Goal: Task Accomplishment & Management: Manage account settings

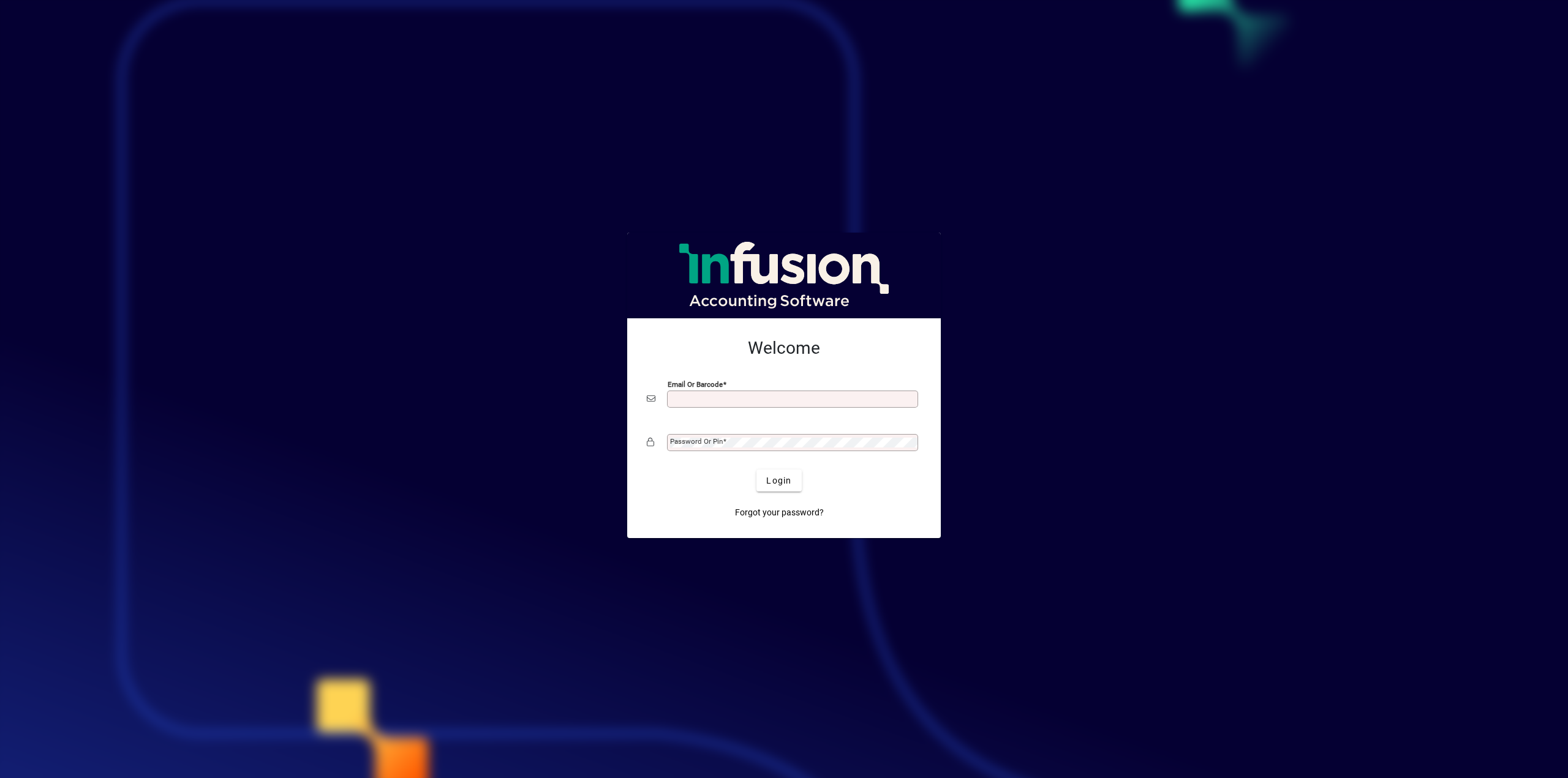
click at [0, 0] on com-1password-button at bounding box center [0, 0] width 0 height 0
click at [739, 399] on input "Email or Barcode" at bounding box center [794, 400] width 247 height 10
type input "**********"
click at [780, 481] on span "Login" at bounding box center [779, 480] width 25 height 12
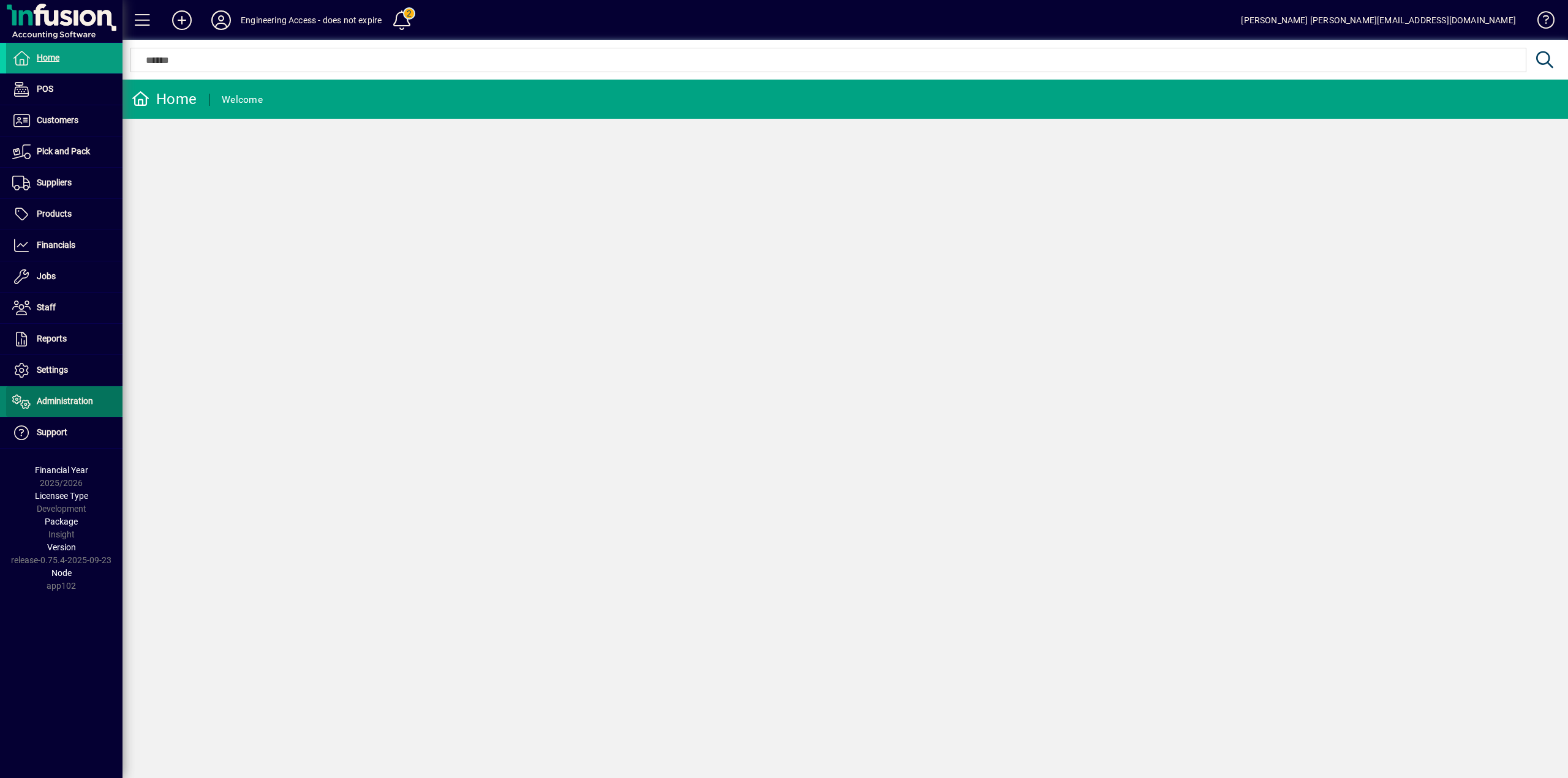
click at [63, 400] on span "Administration" at bounding box center [64, 400] width 57 height 10
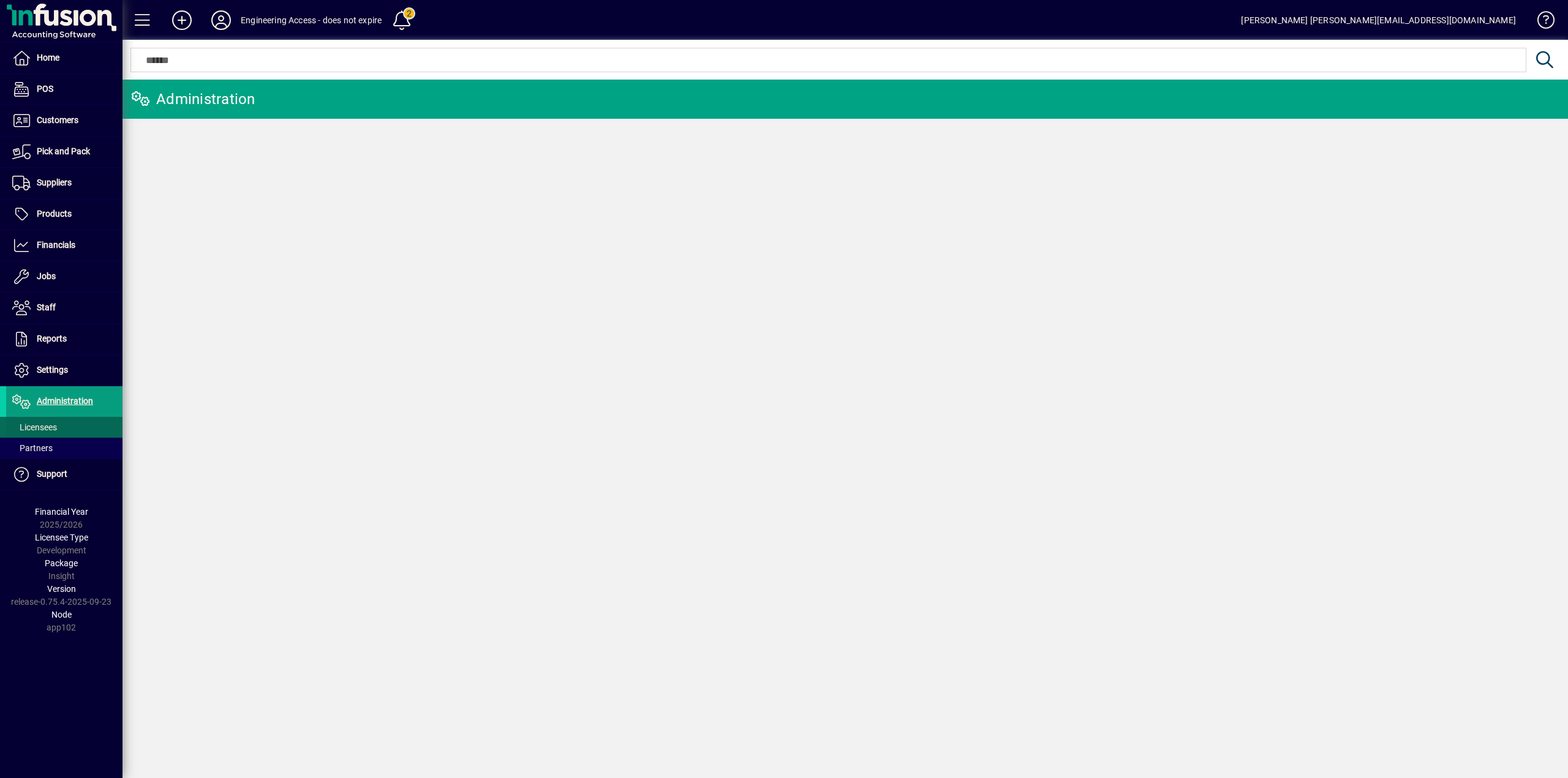
click at [56, 423] on span "Licensees" at bounding box center [35, 427] width 45 height 10
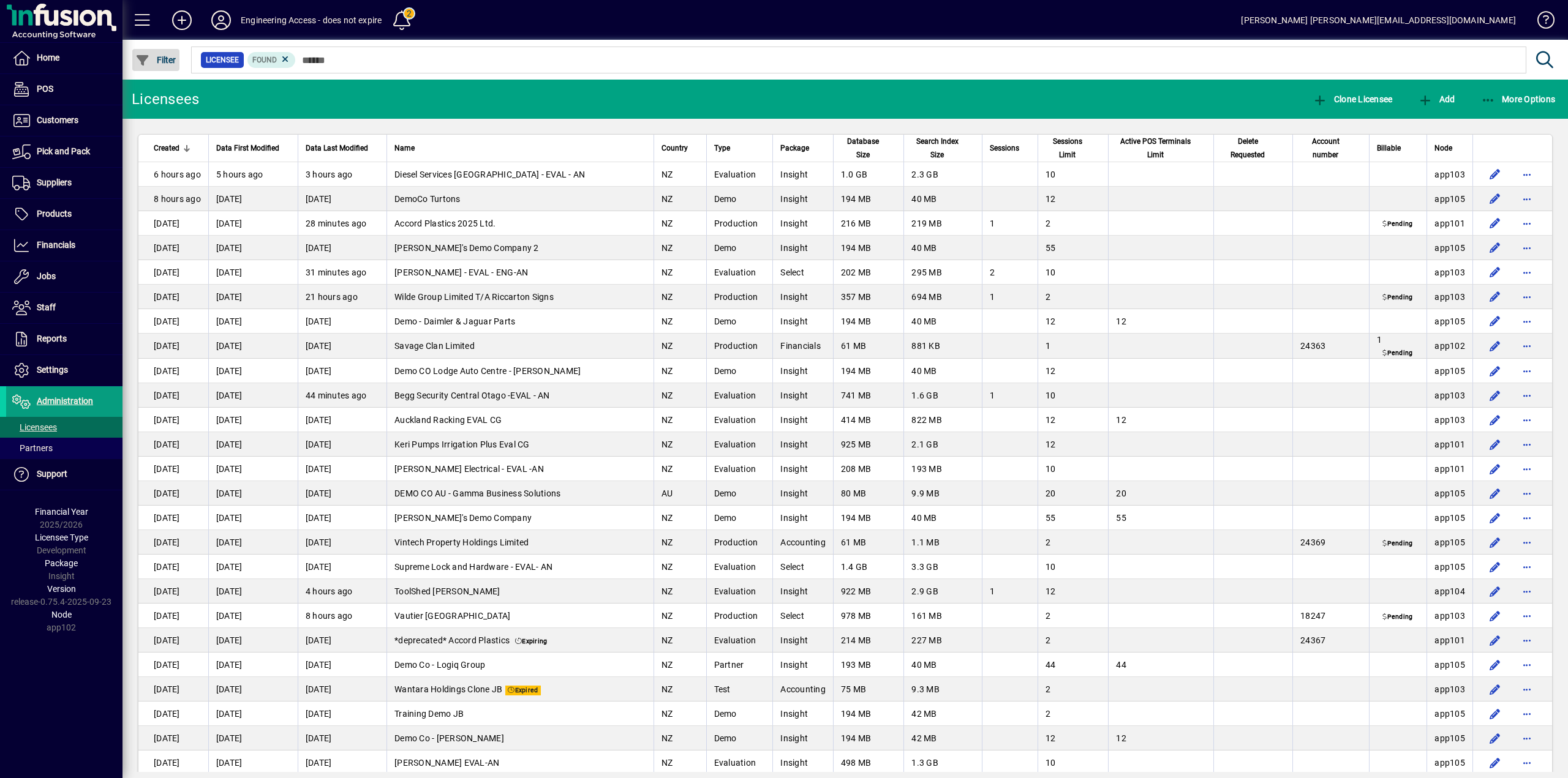
click at [169, 59] on span "Filter" at bounding box center [155, 60] width 41 height 10
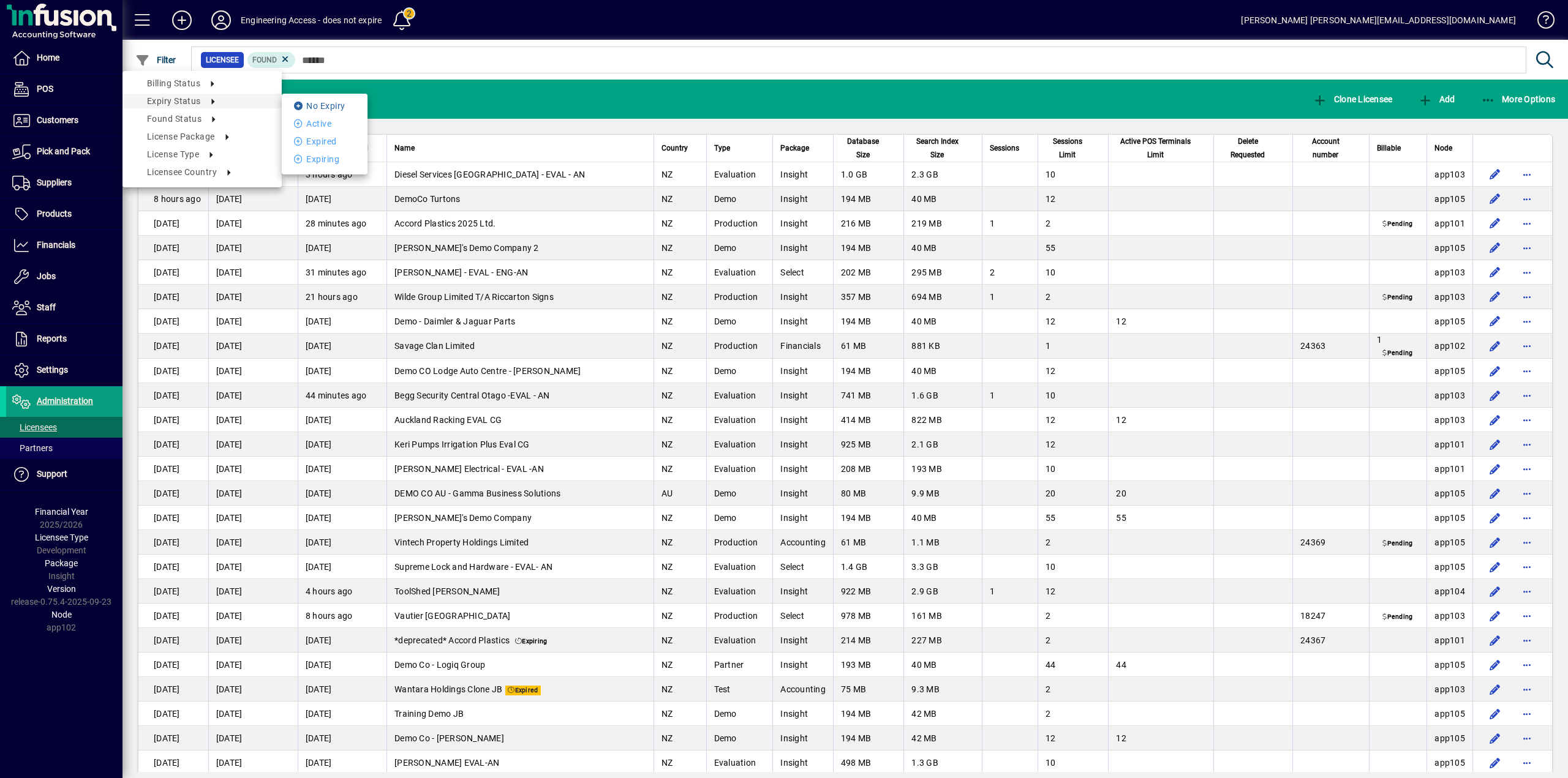
click at [320, 106] on li "No Expiry" at bounding box center [324, 105] width 85 height 14
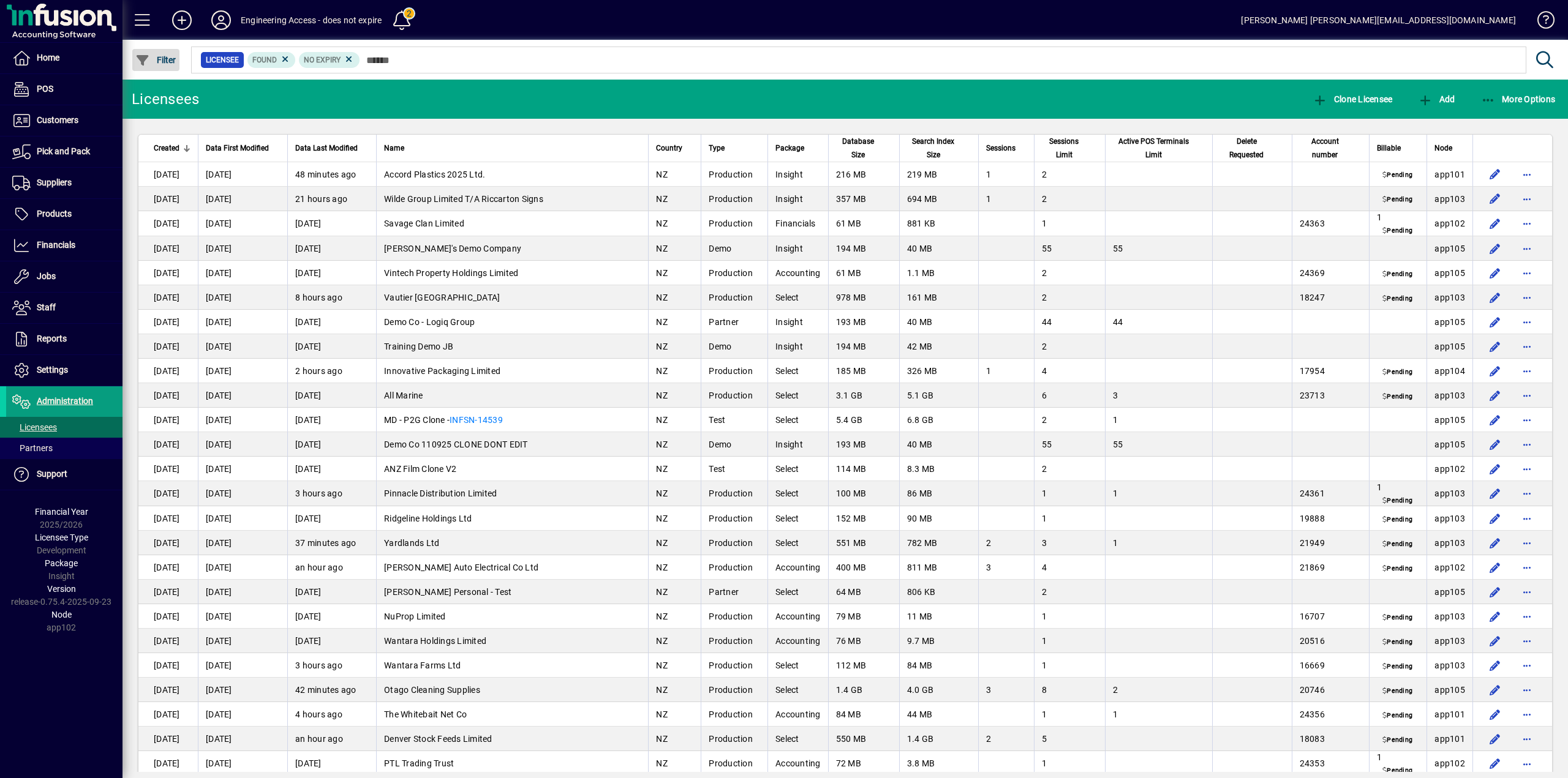
click at [169, 61] on span "Filter" at bounding box center [155, 60] width 41 height 10
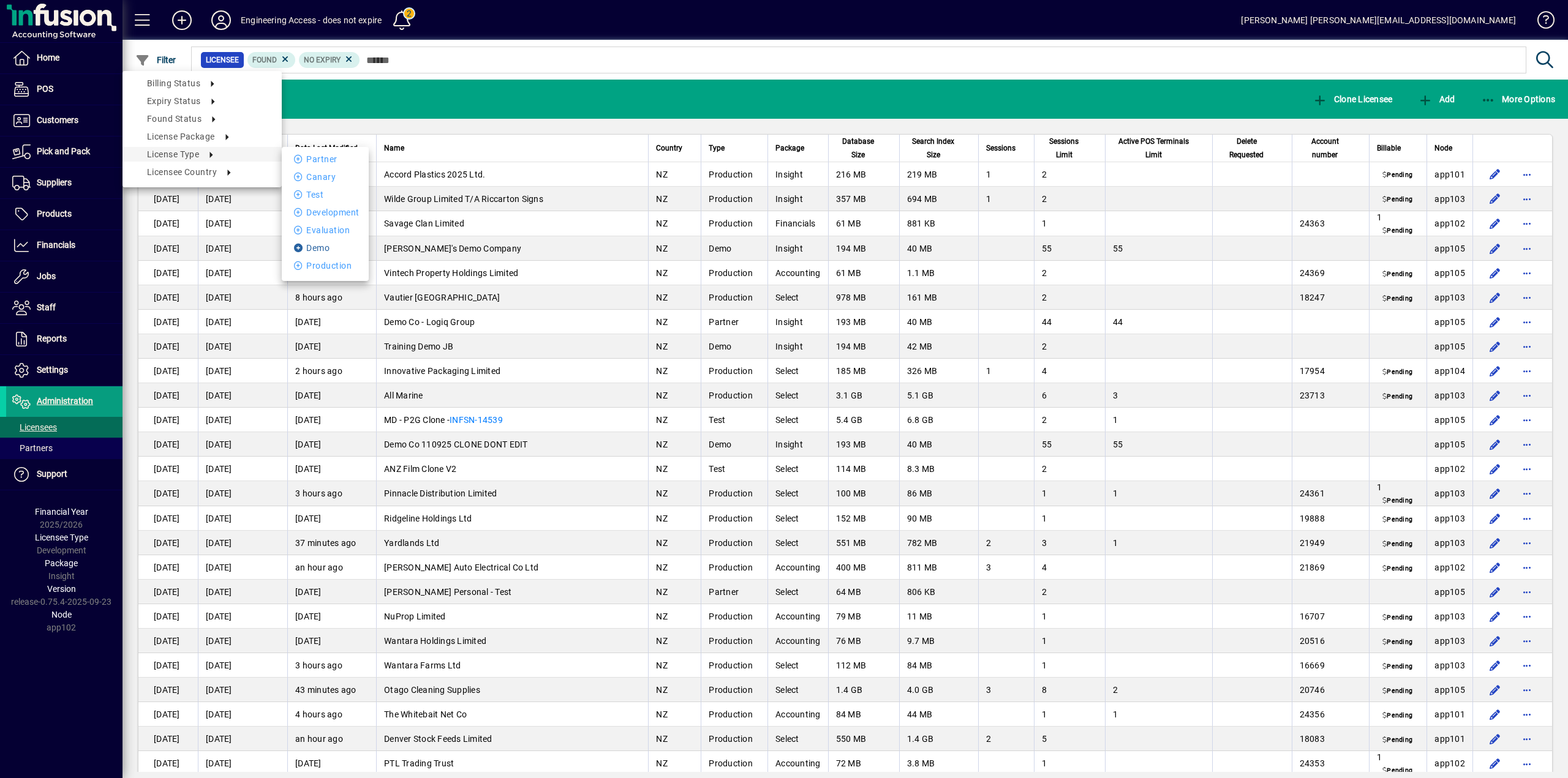
click at [327, 243] on li "Demo" at bounding box center [325, 247] width 87 height 14
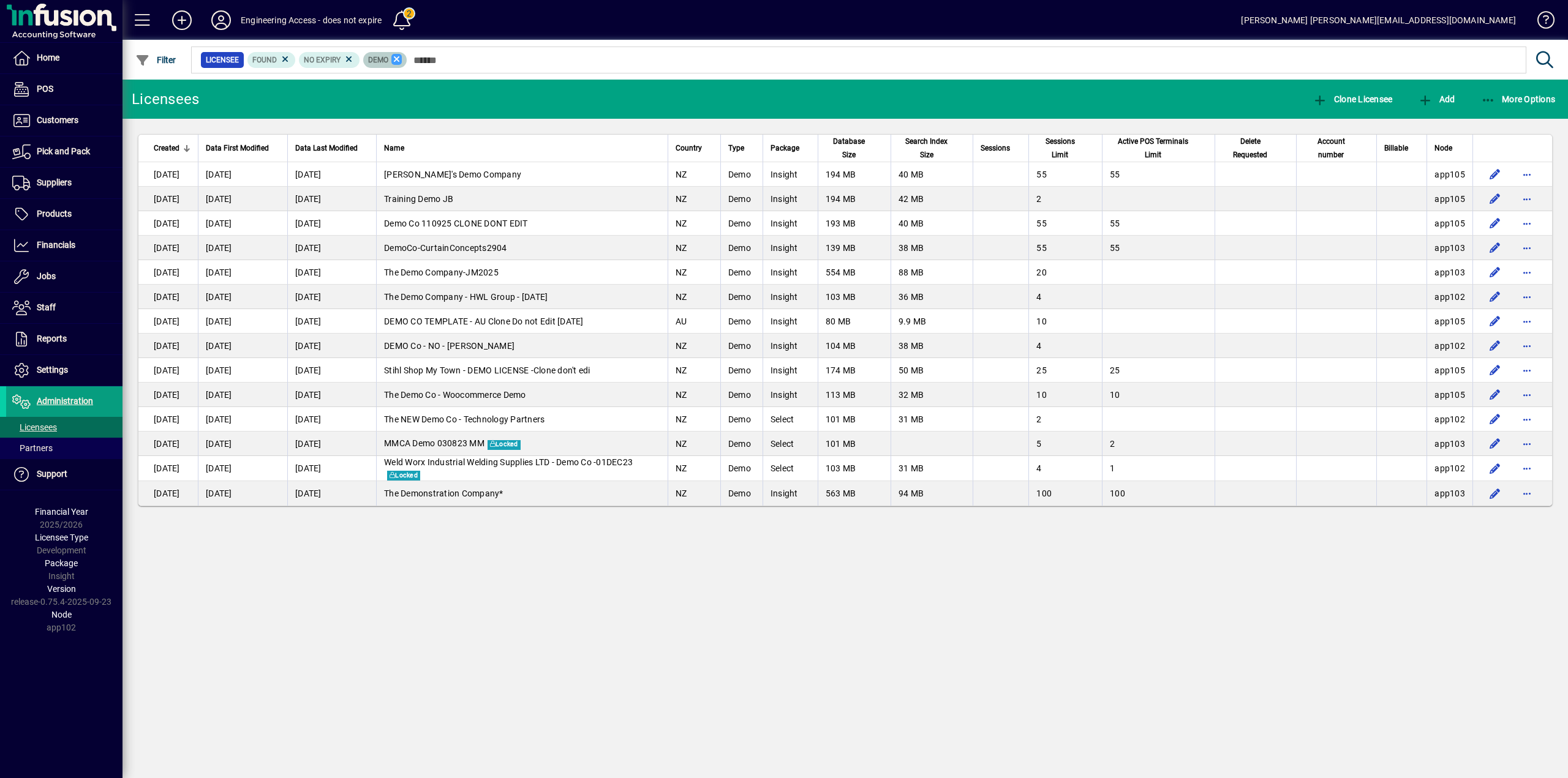
click at [397, 59] on icon at bounding box center [397, 59] width 12 height 11
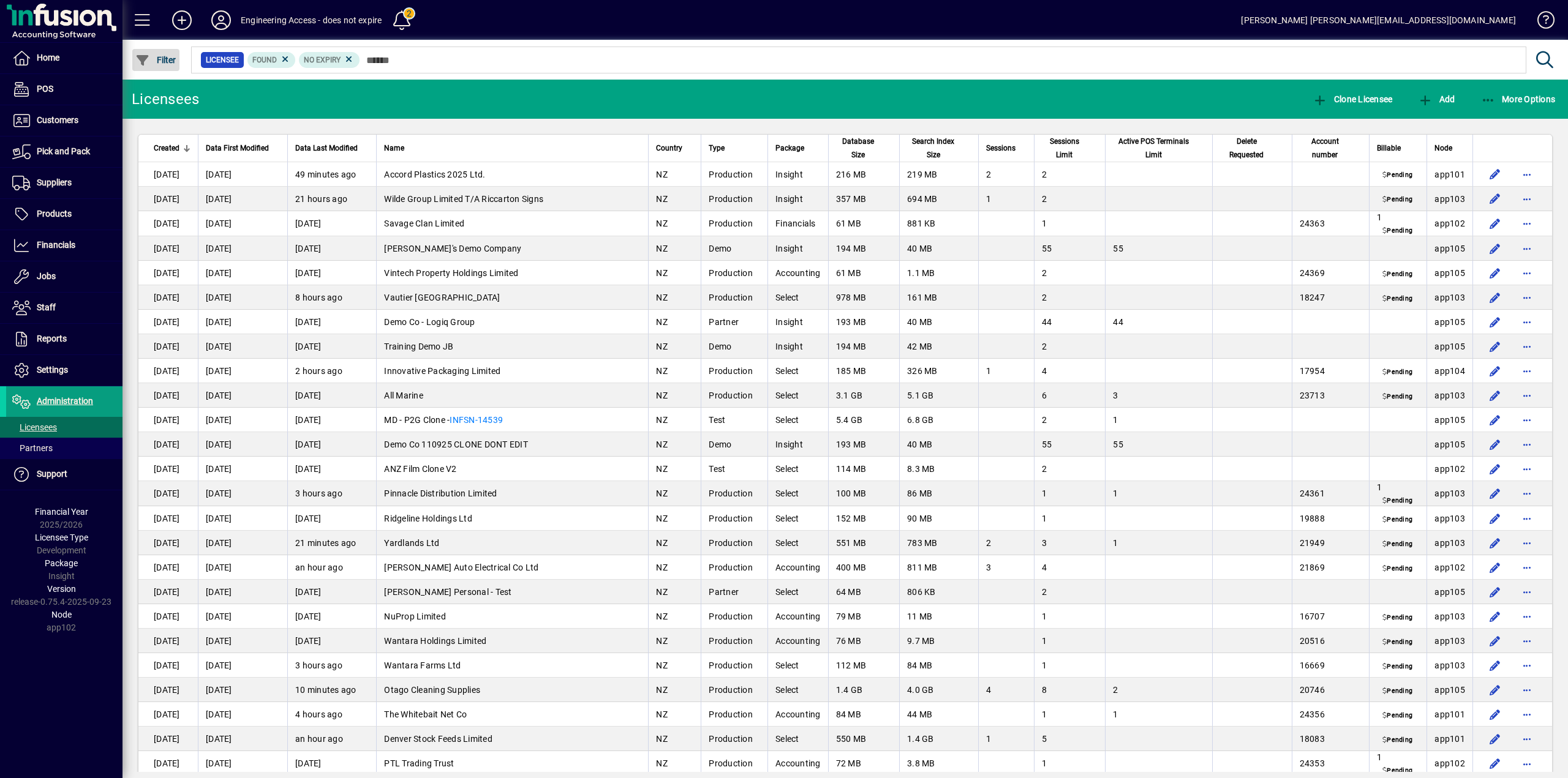
click at [155, 62] on span "Filter" at bounding box center [155, 60] width 41 height 10
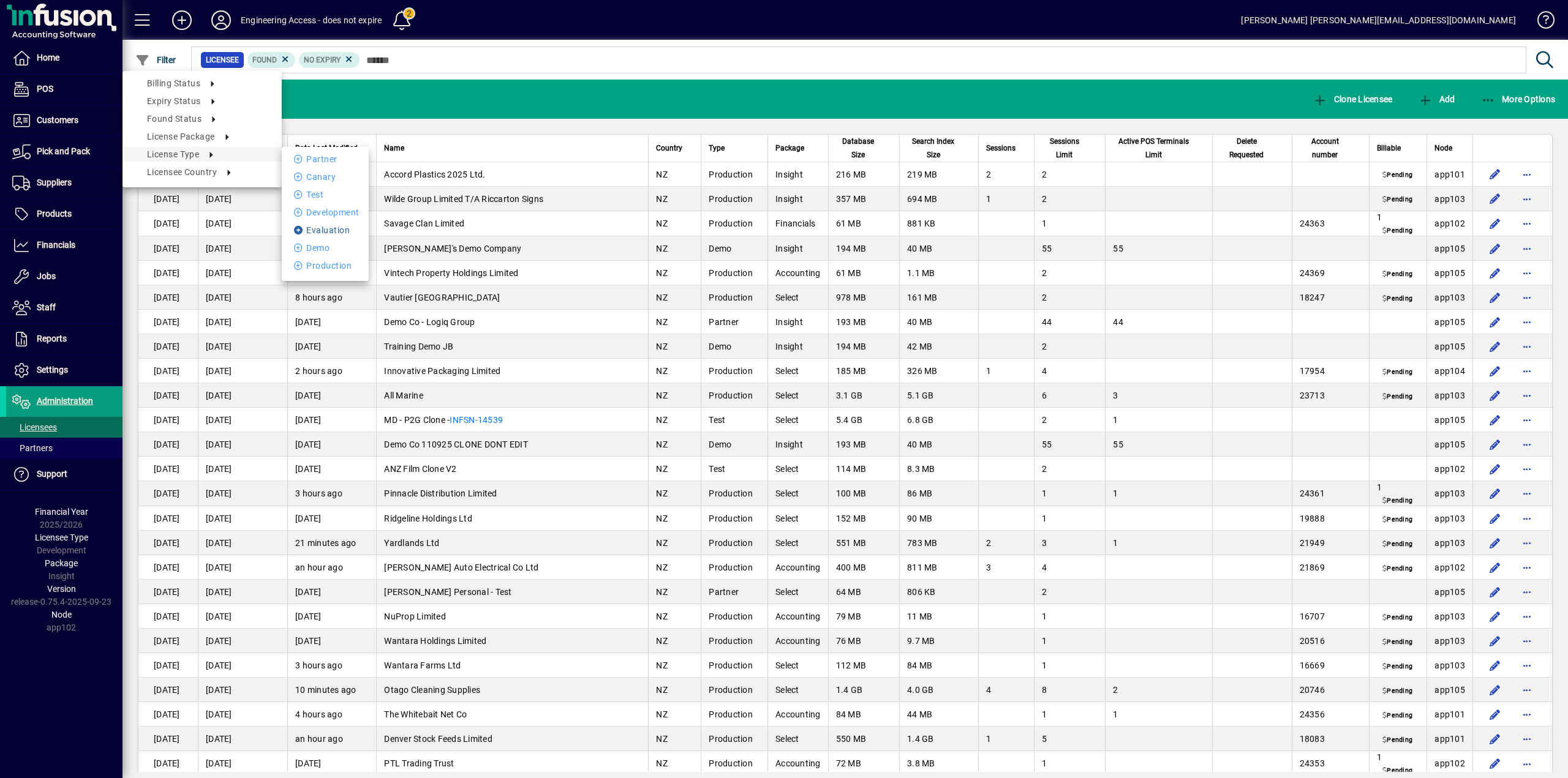
click at [337, 231] on li "Evaluation" at bounding box center [325, 230] width 87 height 14
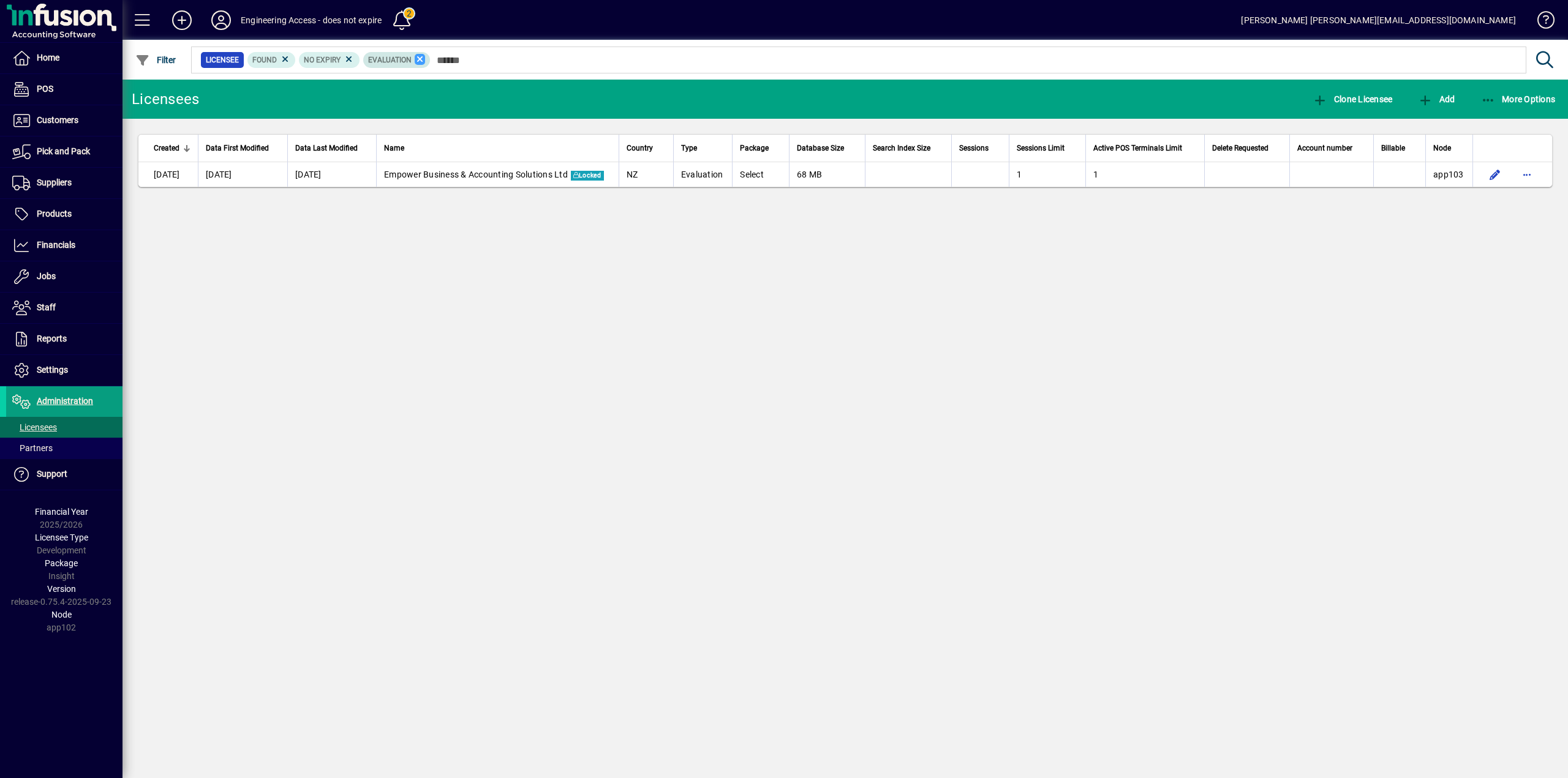
click at [417, 57] on icon at bounding box center [421, 59] width 12 height 11
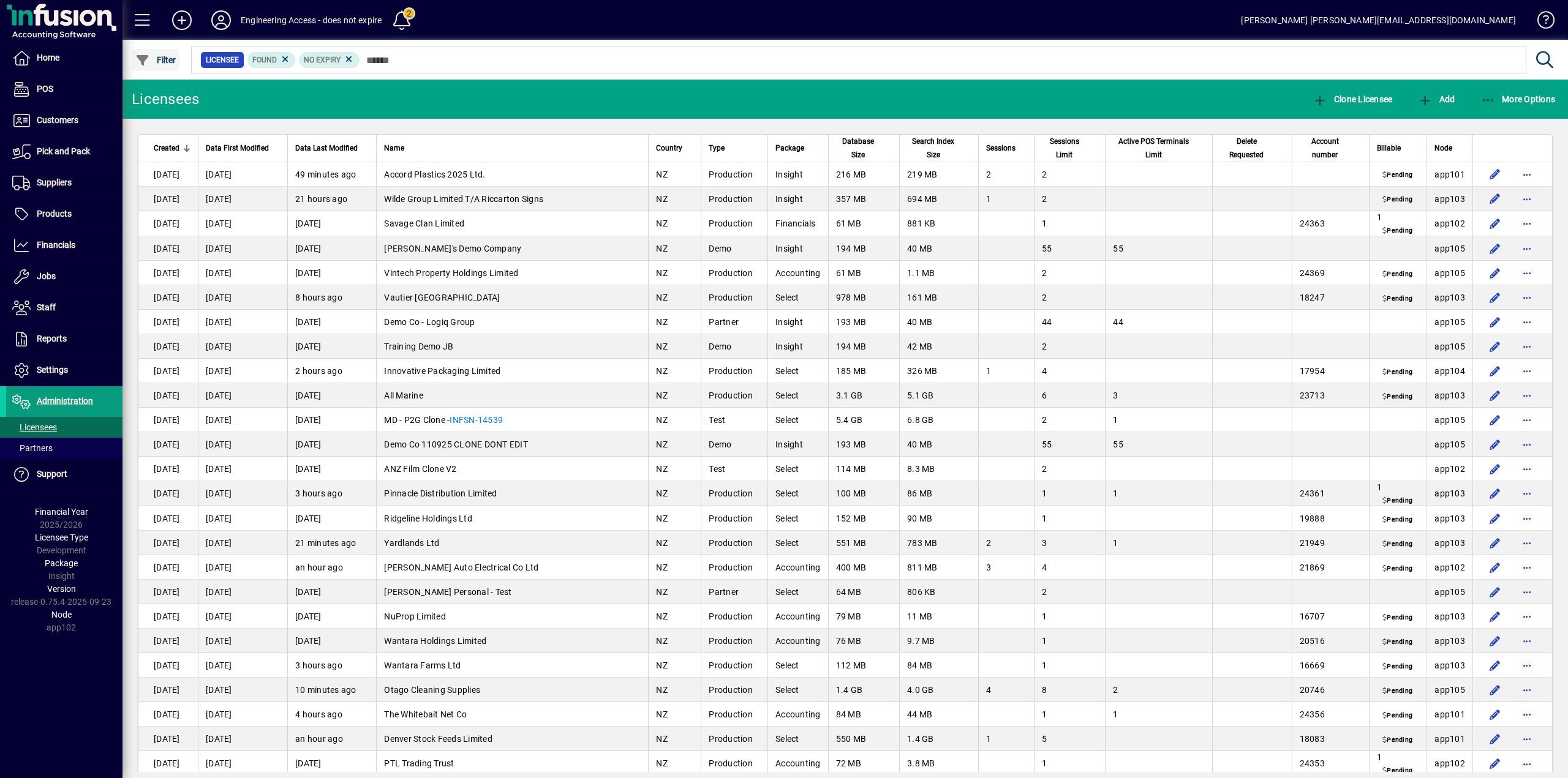
click at [159, 59] on span "Filter" at bounding box center [155, 60] width 41 height 10
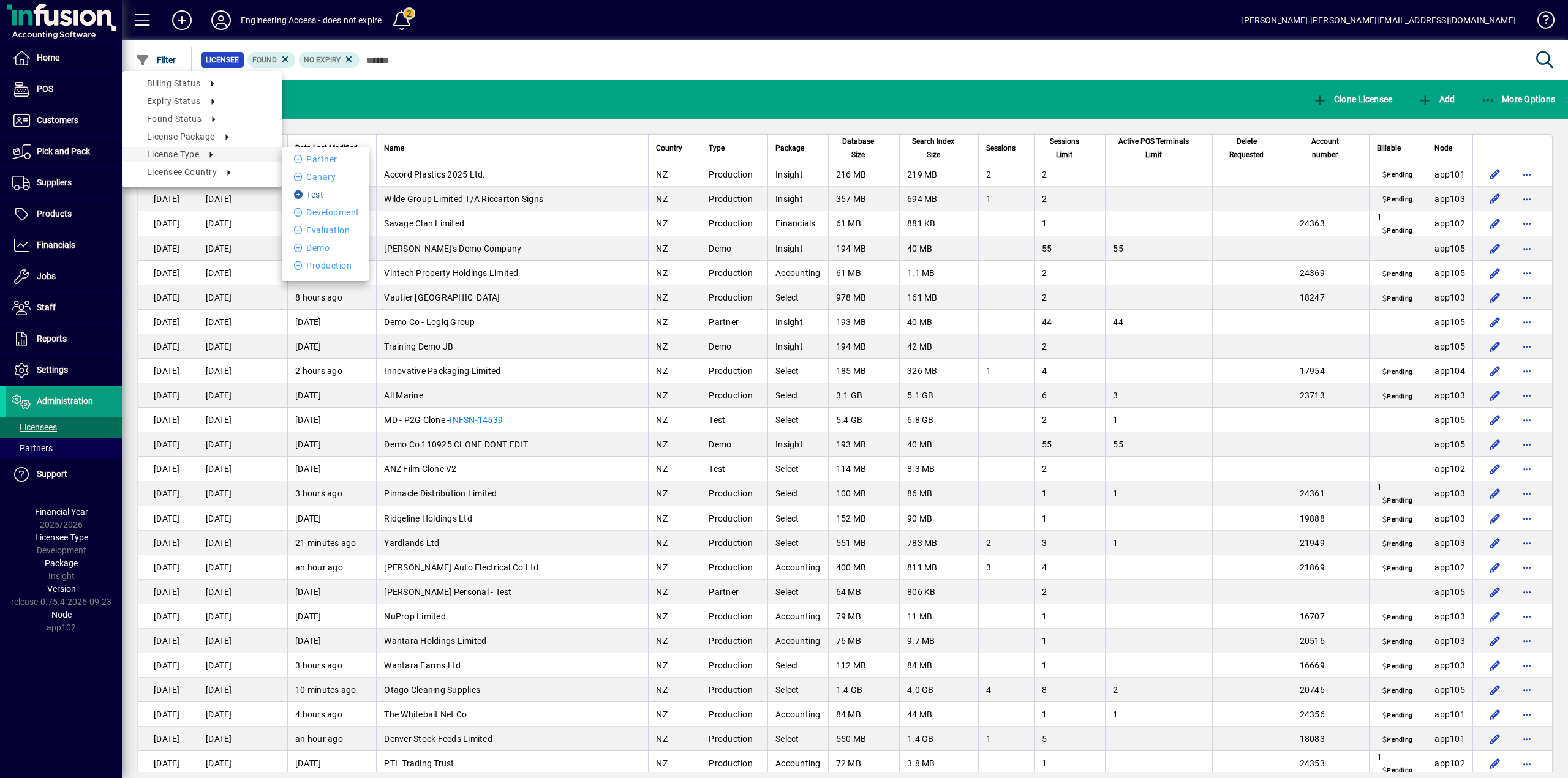
click at [322, 196] on li "Test" at bounding box center [325, 194] width 87 height 14
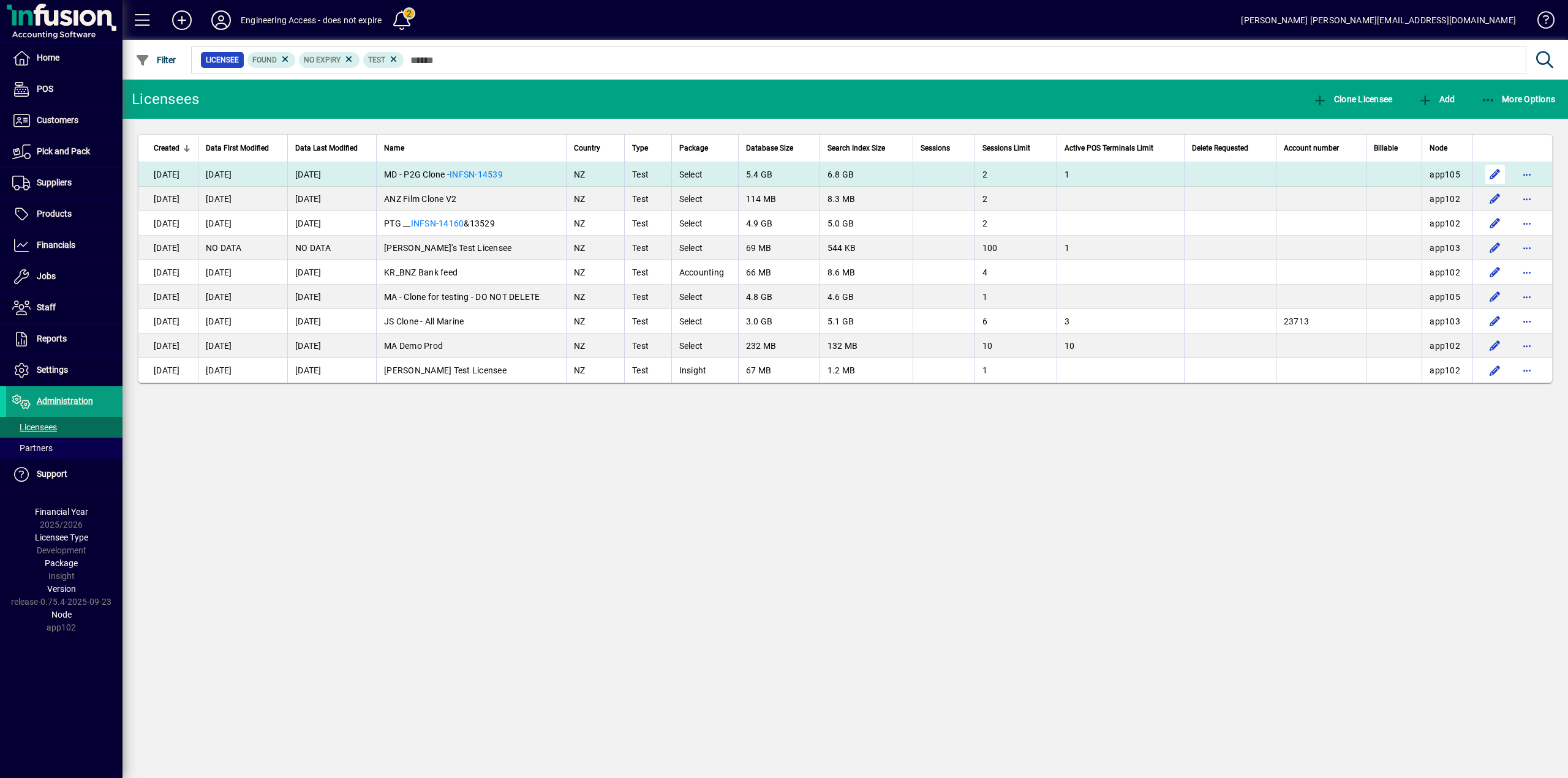
click at [1491, 172] on span "button" at bounding box center [1495, 174] width 30 height 30
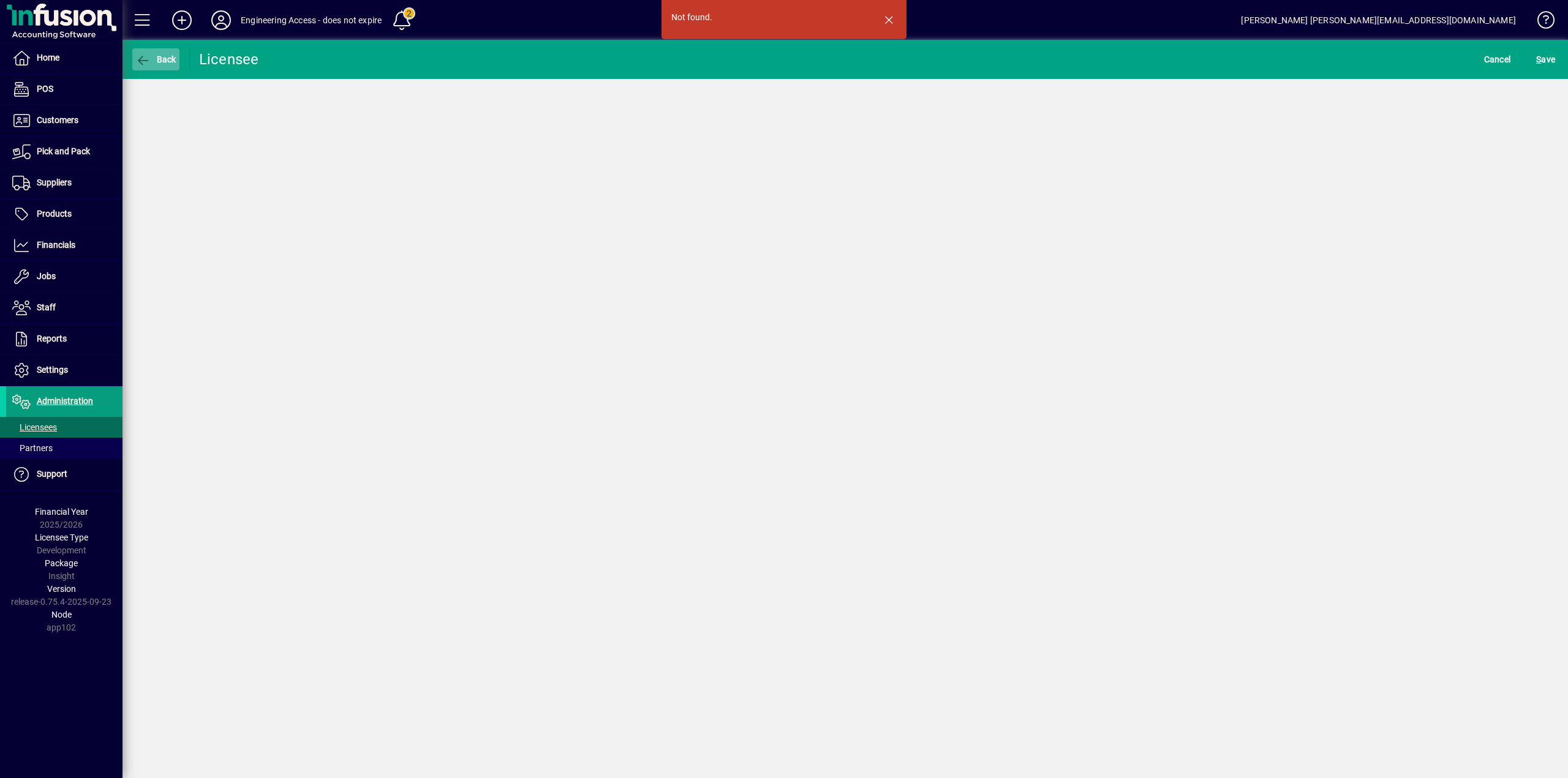
click at [145, 52] on span "button" at bounding box center [155, 59] width 47 height 30
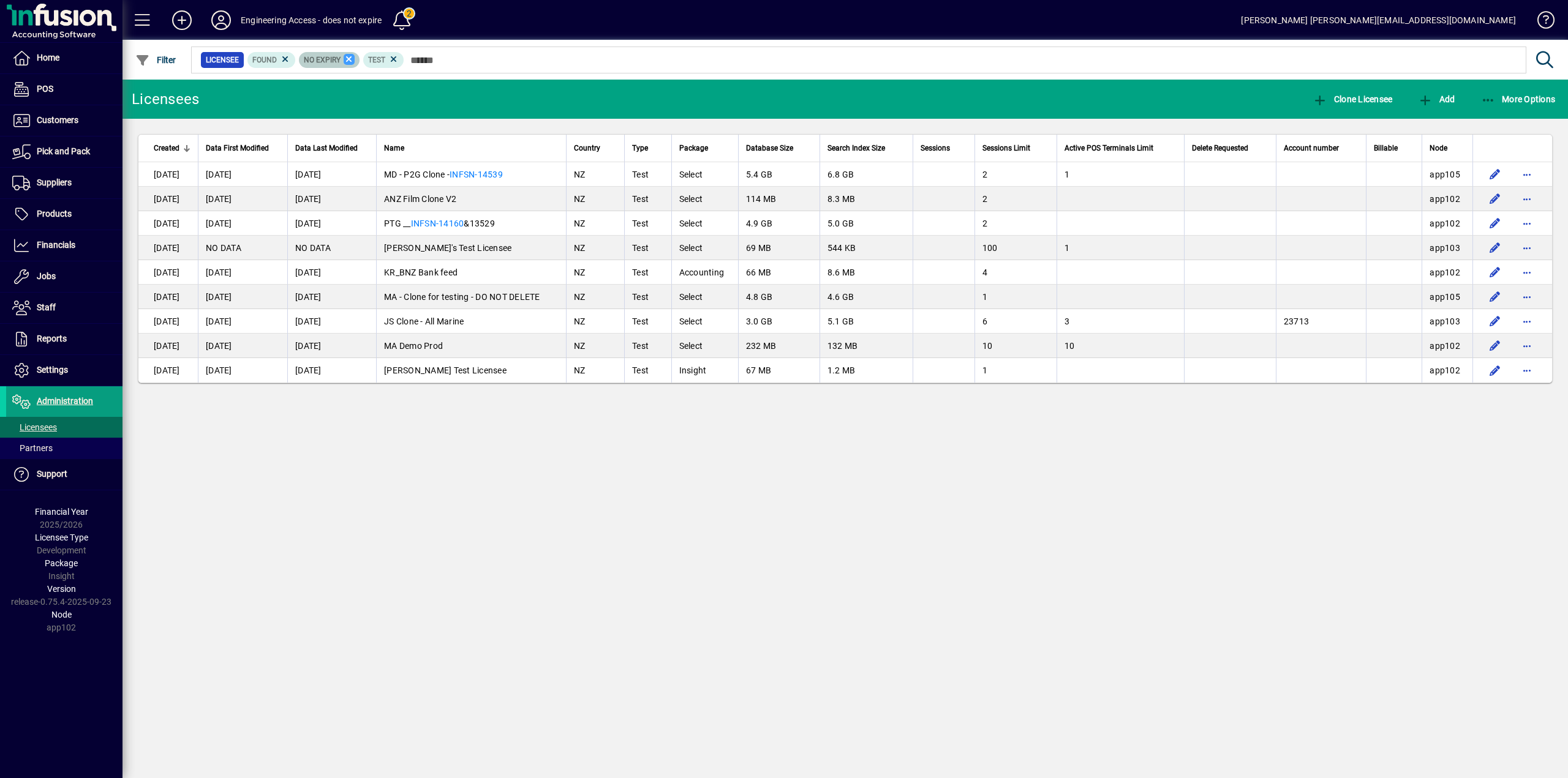
click at [347, 58] on icon at bounding box center [350, 59] width 12 height 11
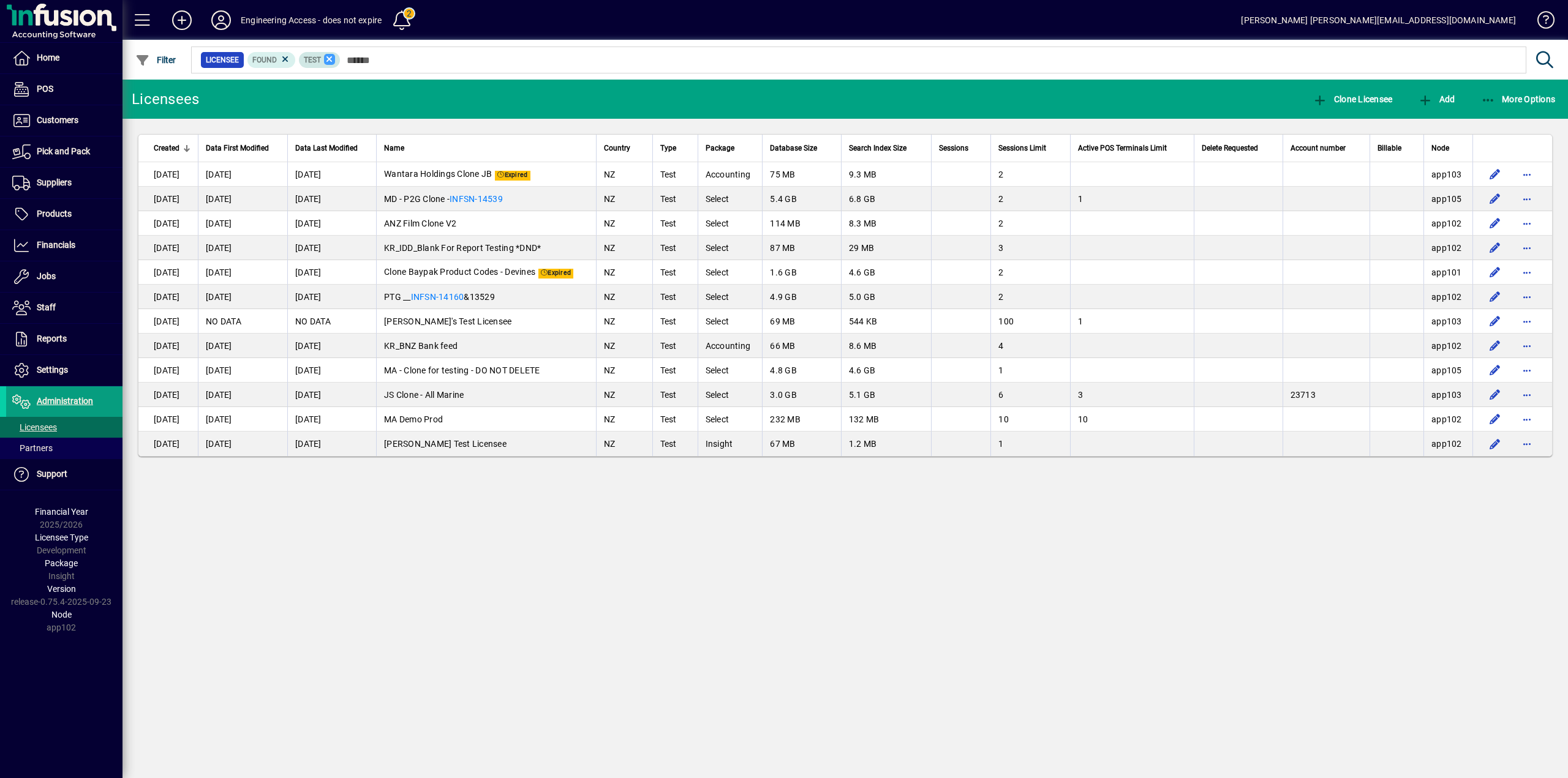
click at [328, 57] on icon at bounding box center [330, 59] width 12 height 11
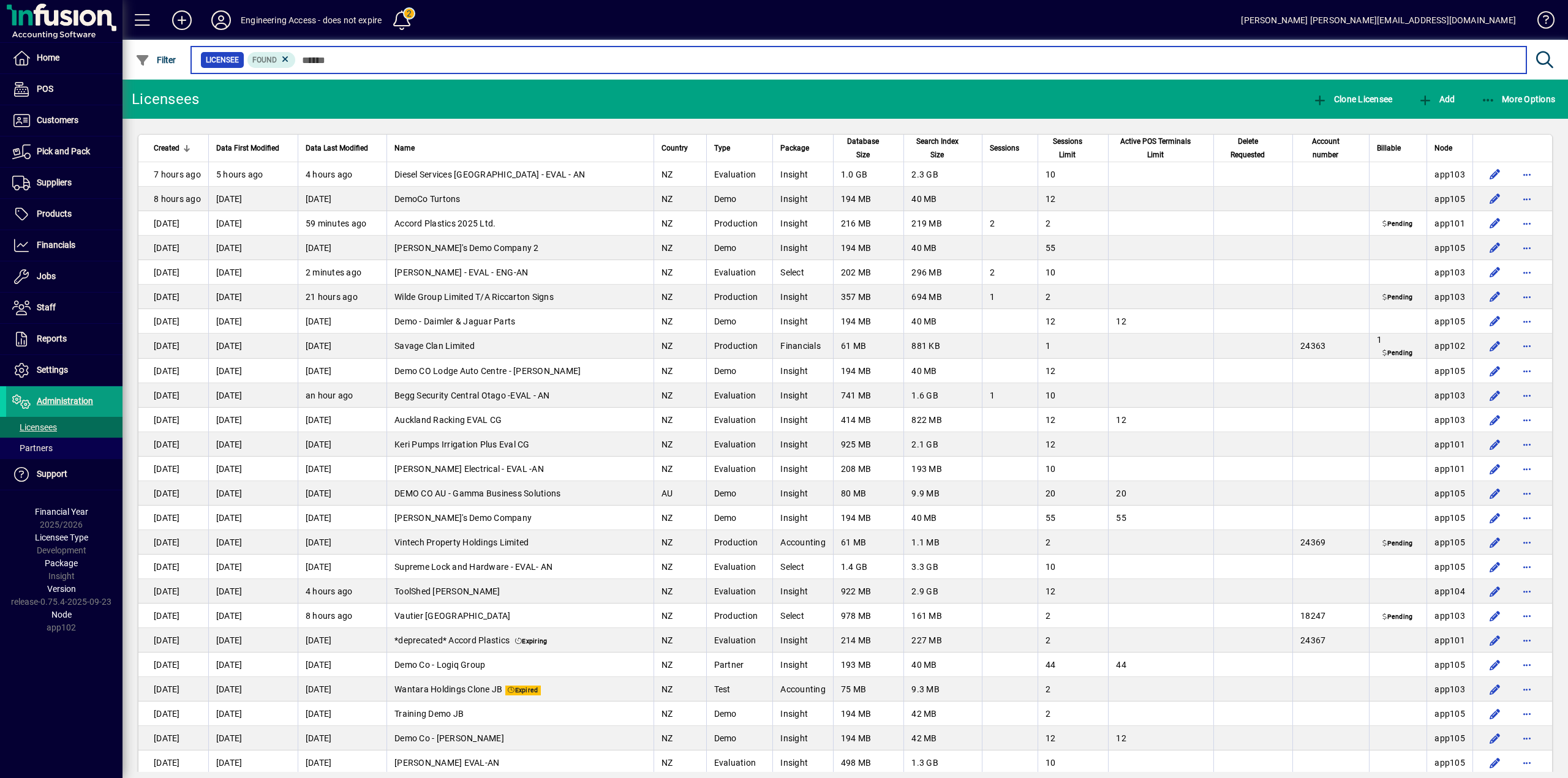
click at [352, 58] on input "text" at bounding box center [907, 60] width 1221 height 17
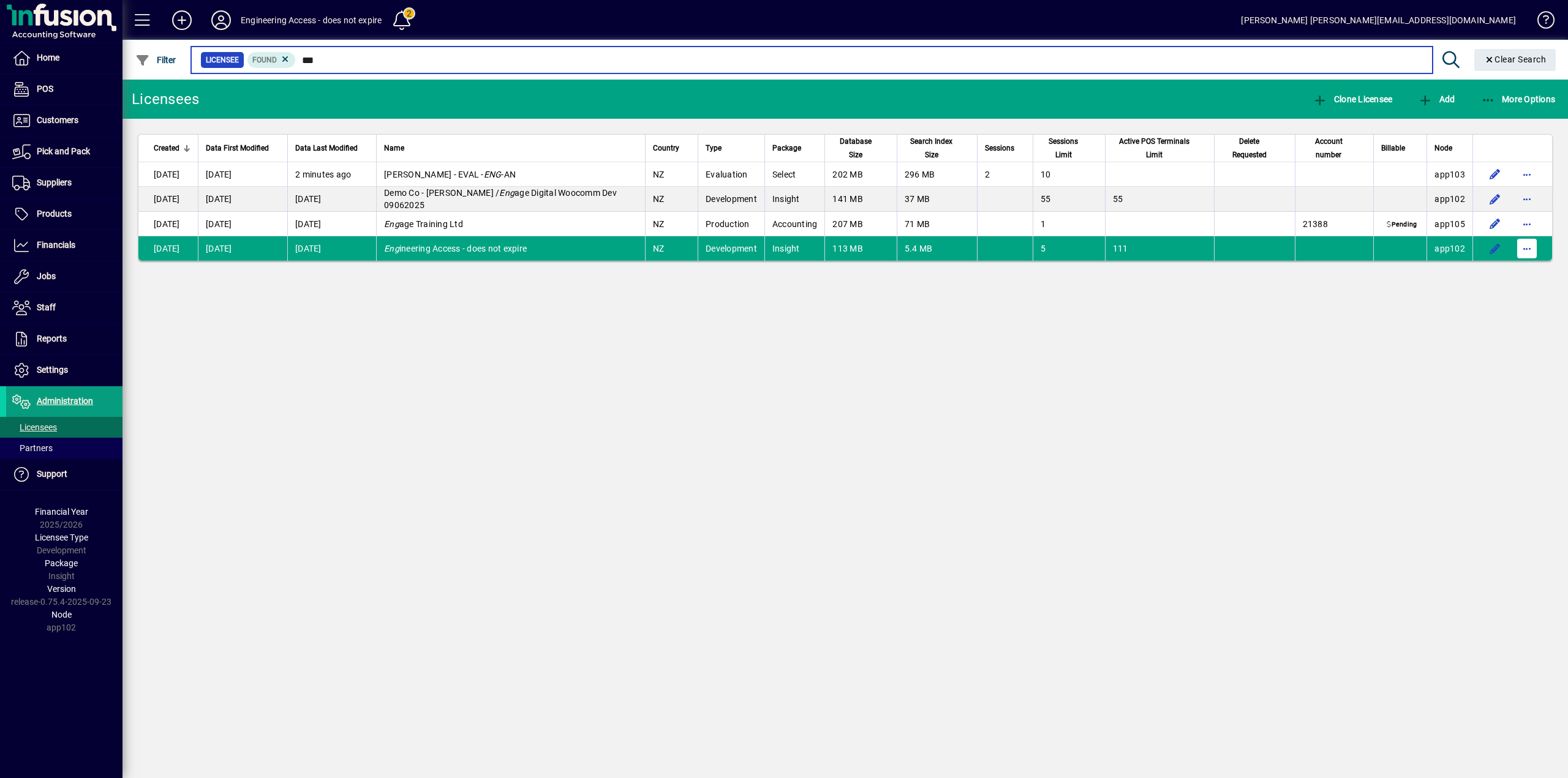
type input "***"
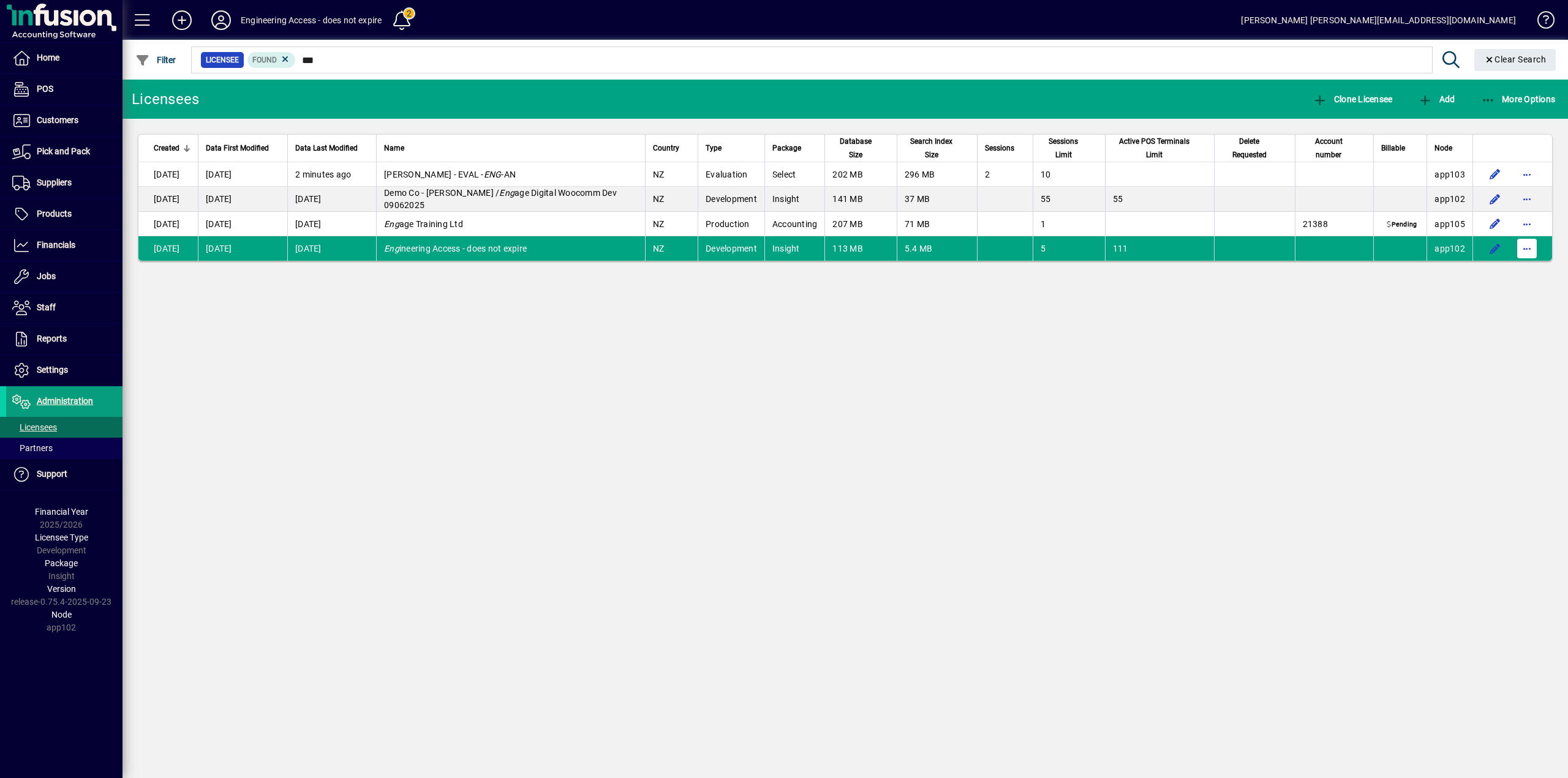
click at [1522, 250] on span "button" at bounding box center [1527, 248] width 30 height 30
click at [1375, 244] on div at bounding box center [784, 389] width 1568 height 778
click at [1373, 247] on td at bounding box center [1334, 249] width 79 height 25
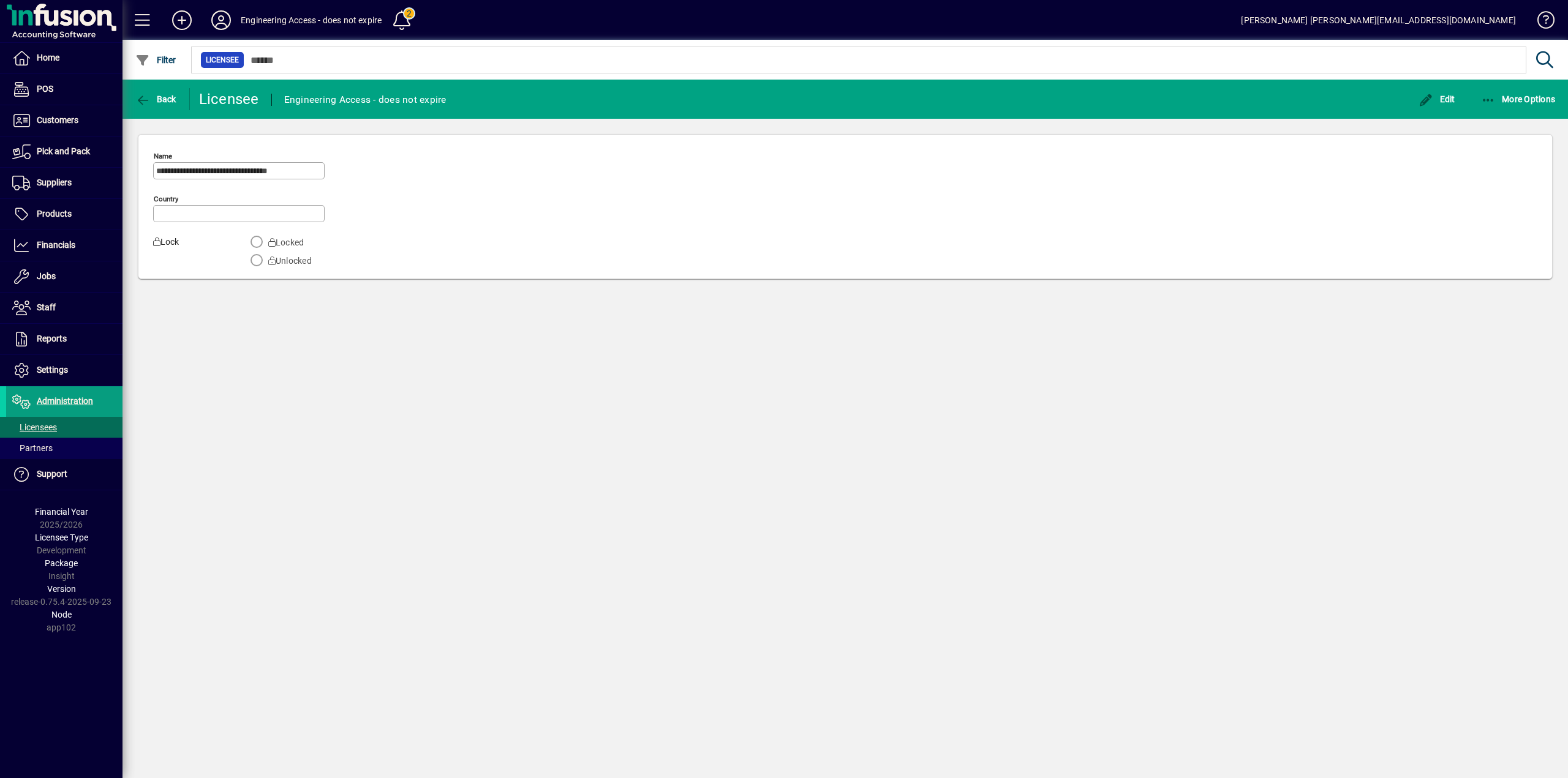
type input "**********"
click at [1446, 96] on span "Edit" at bounding box center [1437, 99] width 36 height 10
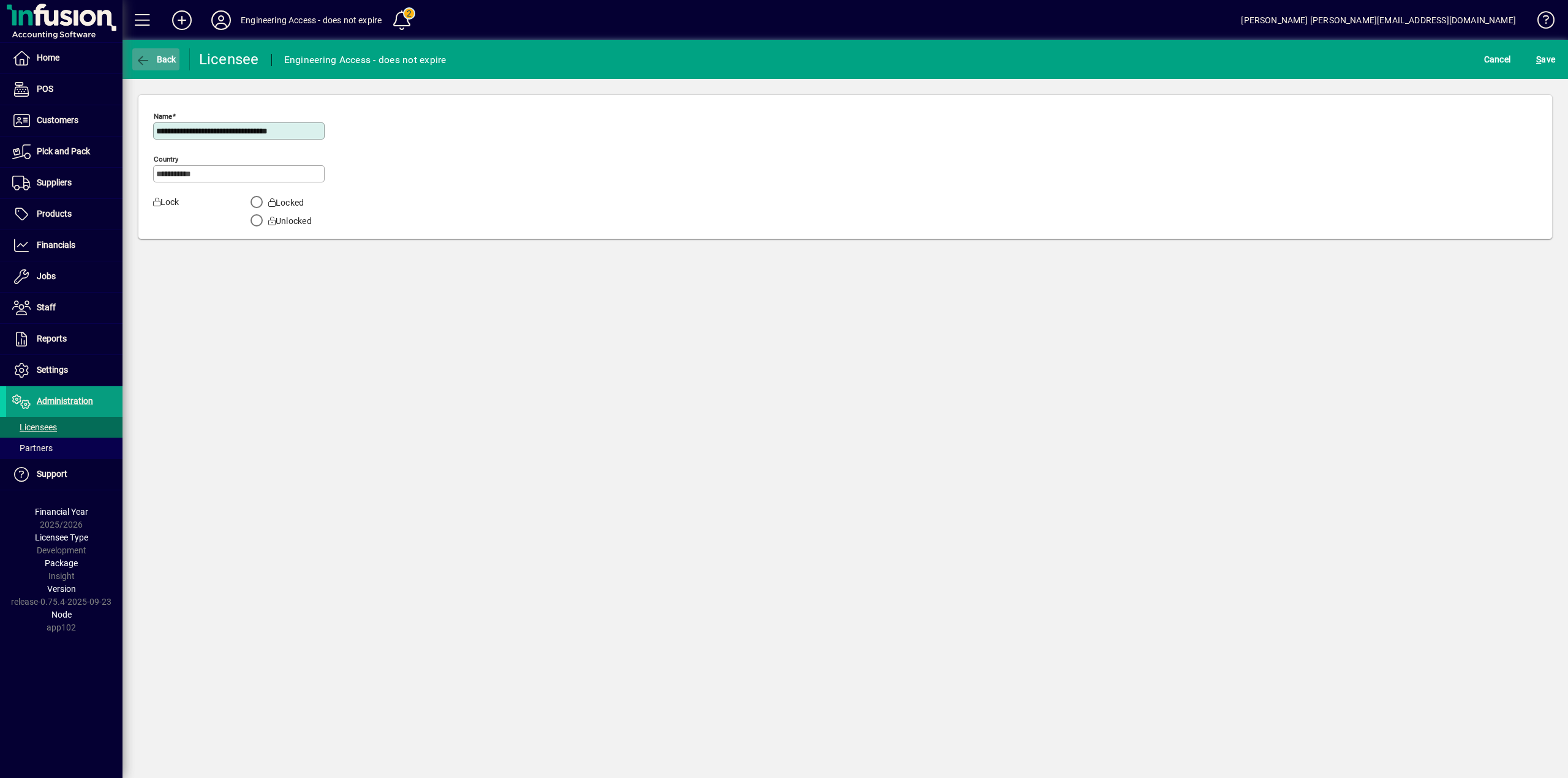
click at [163, 58] on span "Back" at bounding box center [155, 59] width 41 height 10
type input "***"
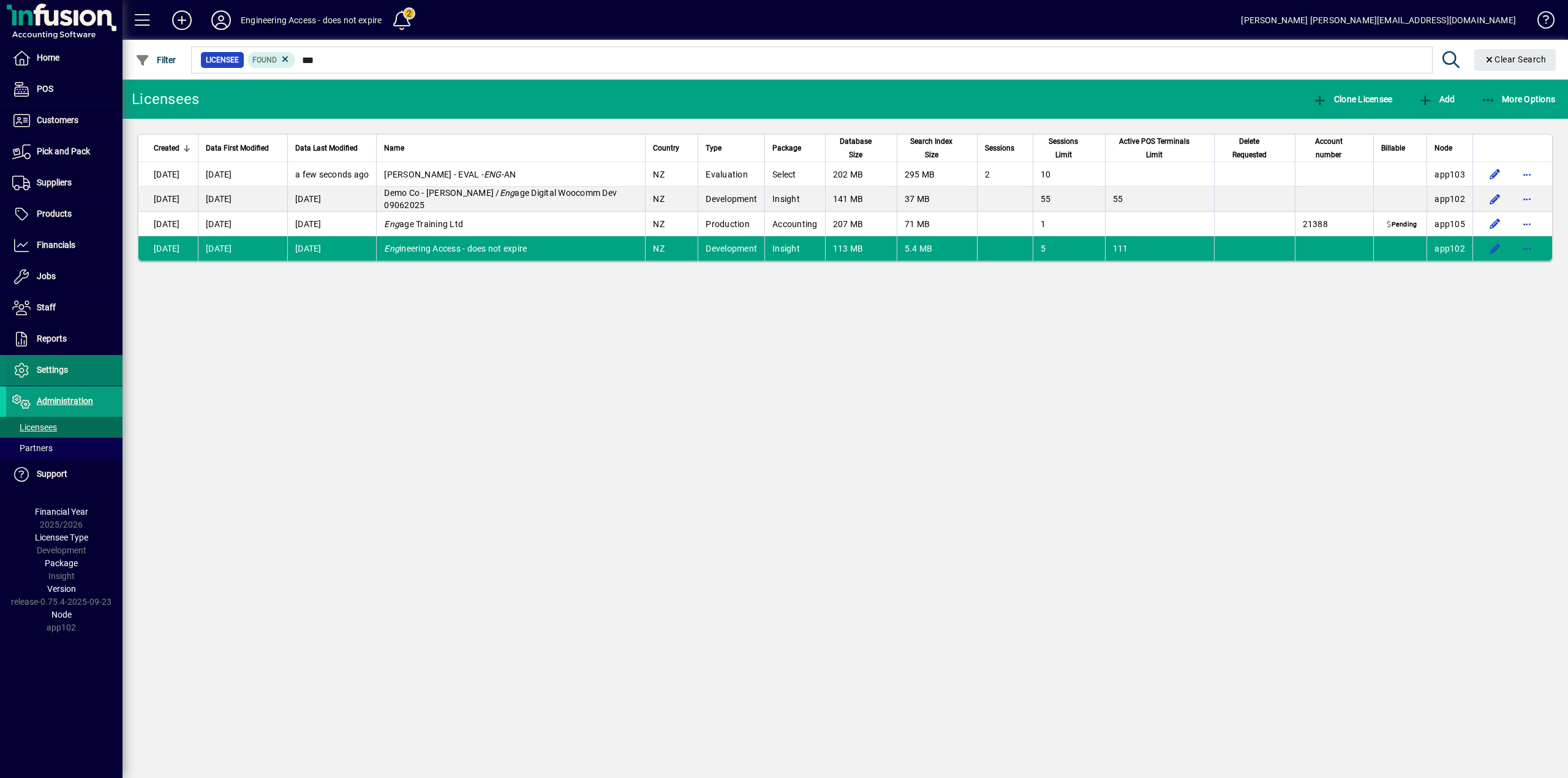
click at [48, 371] on span "Settings" at bounding box center [52, 370] width 32 height 10
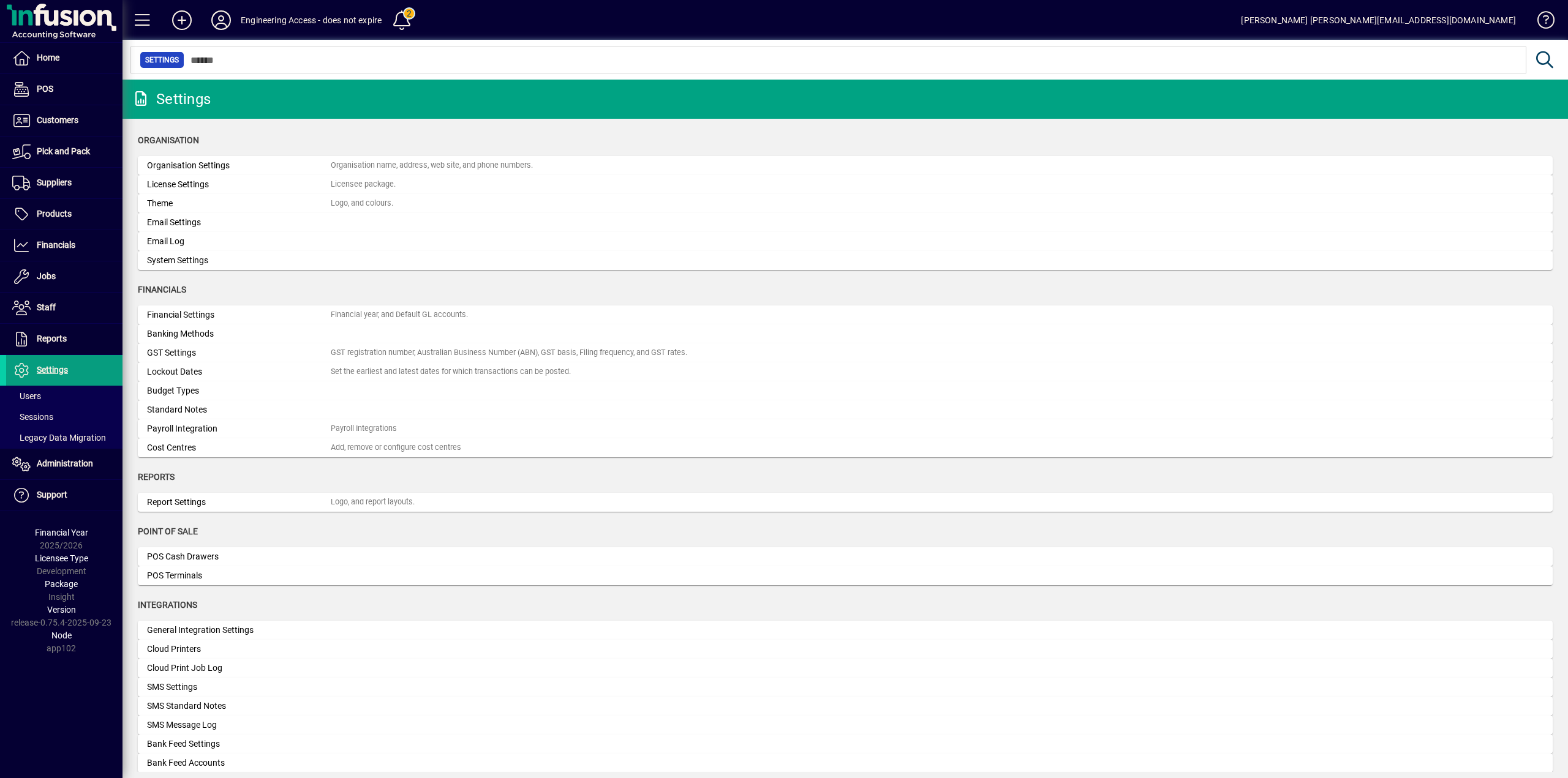
click at [177, 186] on div "License Settings" at bounding box center [239, 184] width 184 height 12
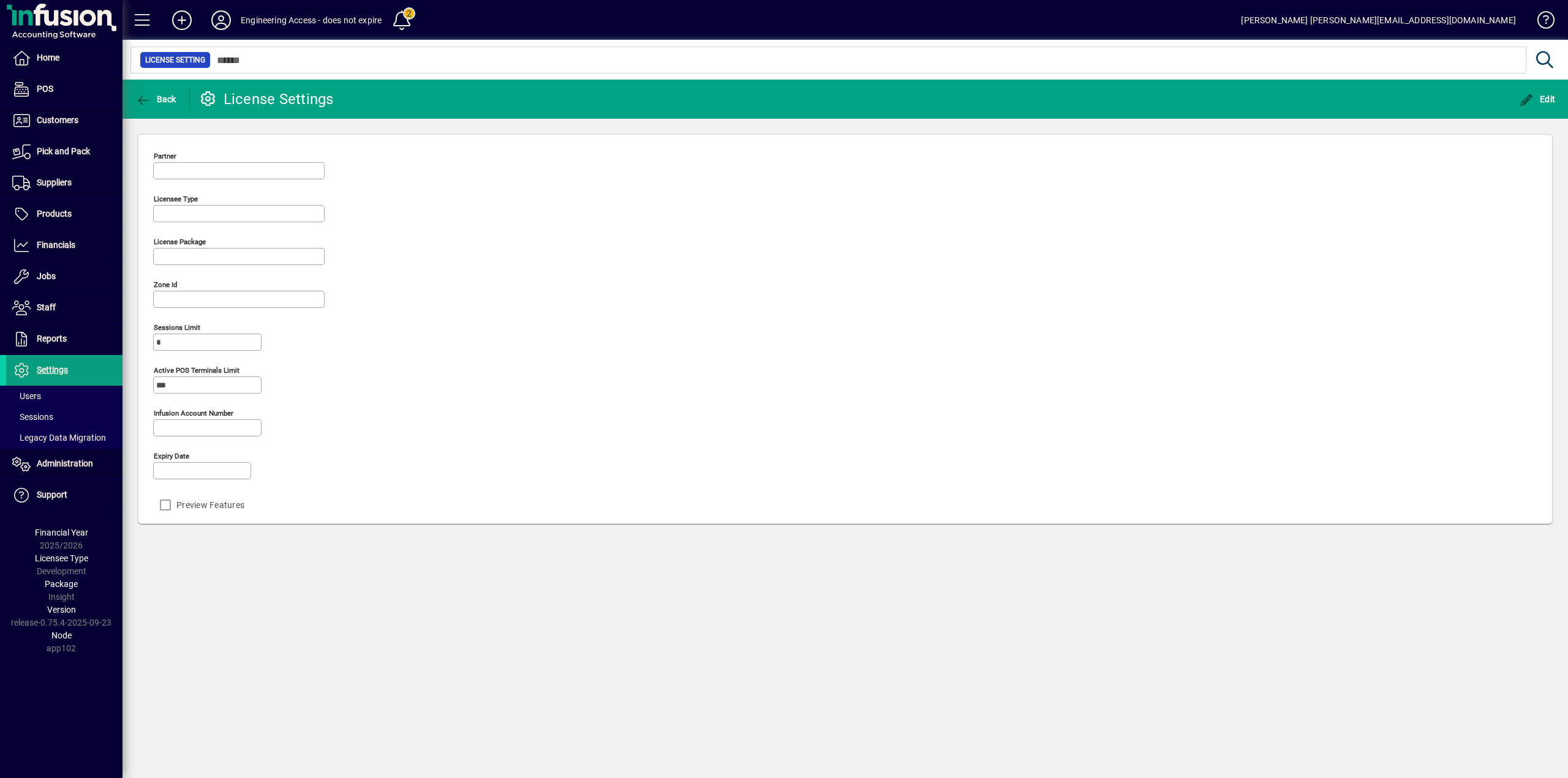
type input "**********"
type input "*******"
type input "**********"
click at [1540, 98] on span "Edit" at bounding box center [1537, 99] width 36 height 10
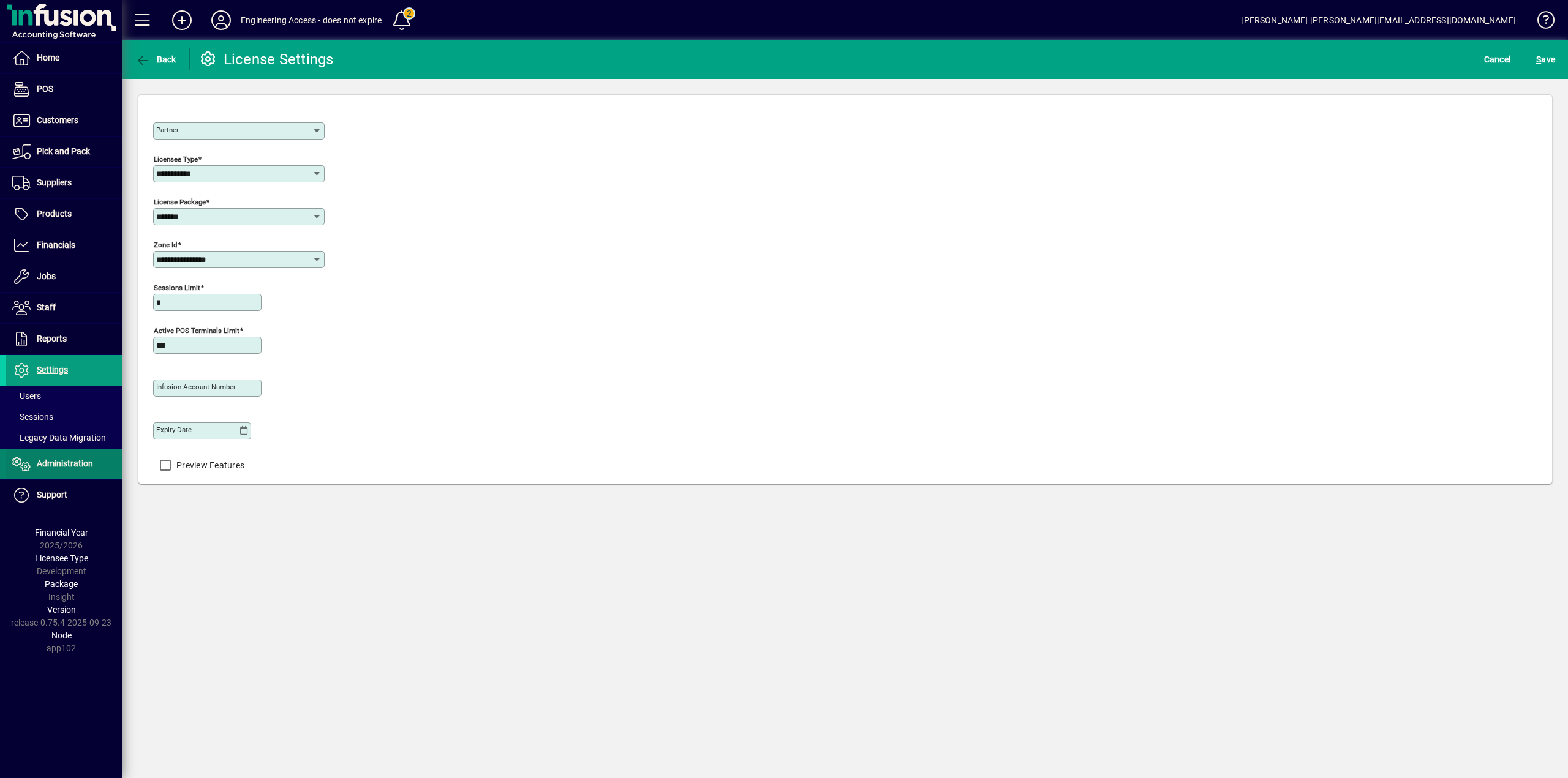
click at [60, 466] on span "Administration" at bounding box center [64, 464] width 57 height 10
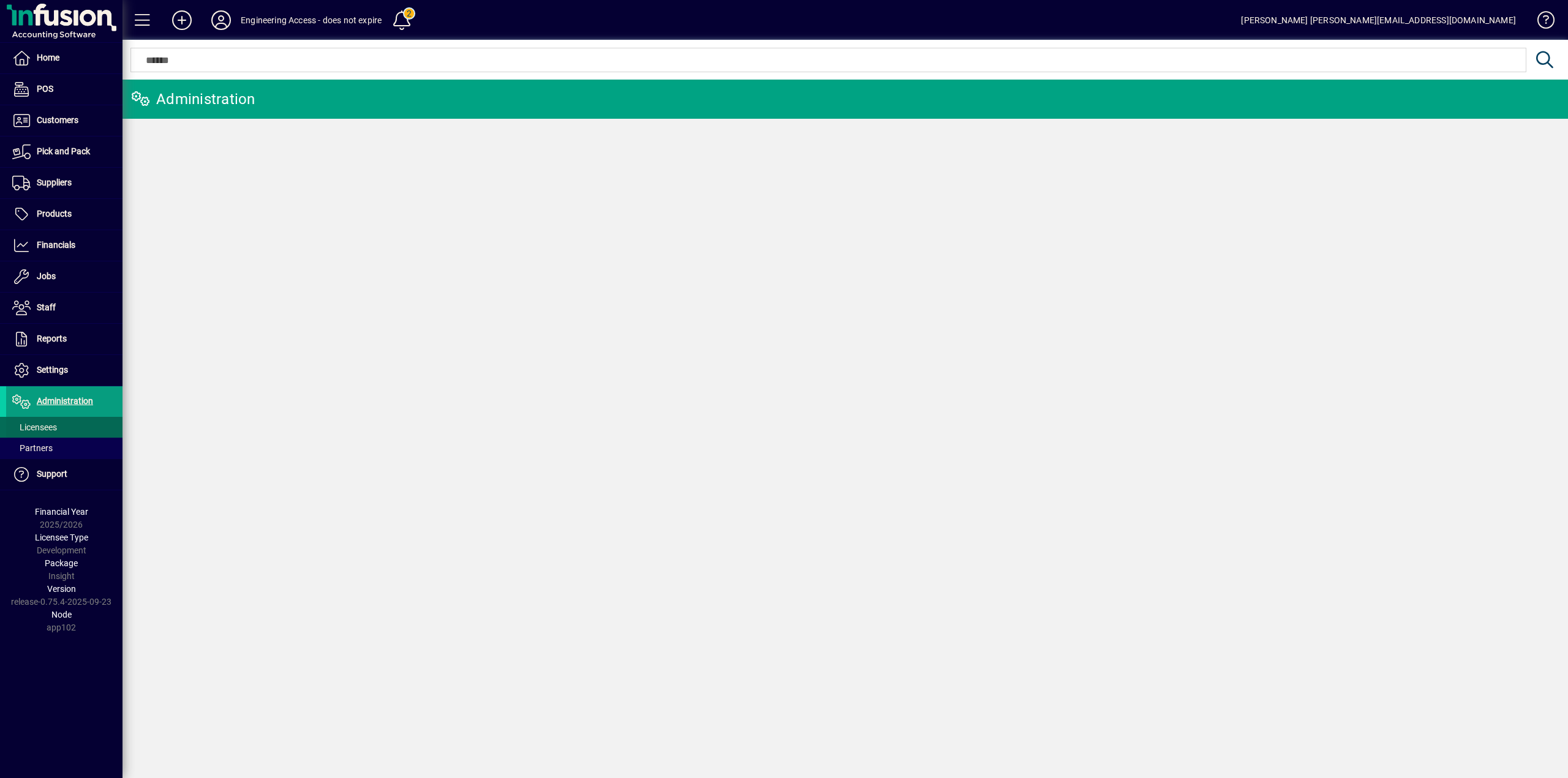
click at [43, 428] on span "Licensees" at bounding box center [35, 427] width 45 height 10
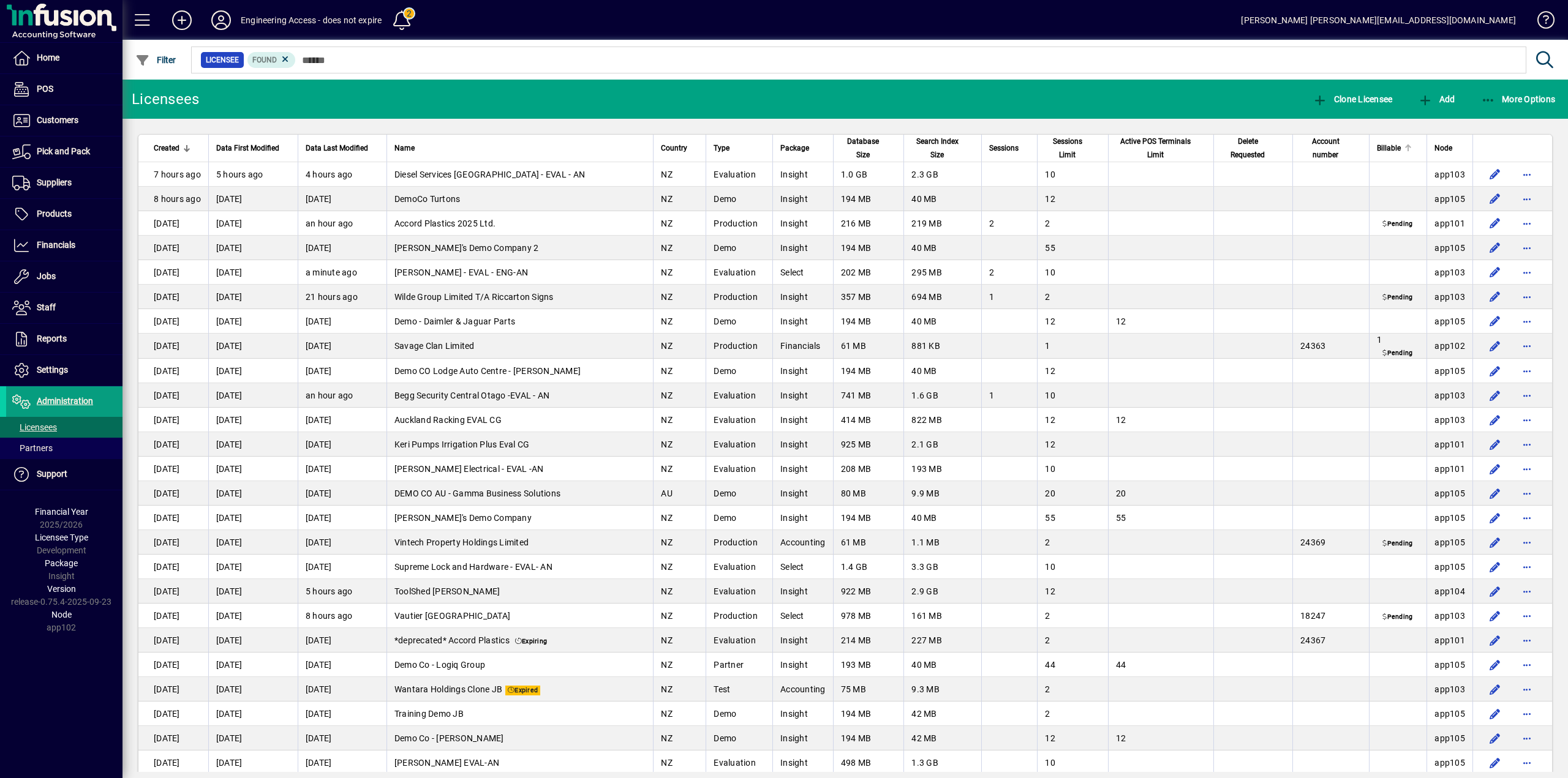
click at [1378, 148] on span "Billable" at bounding box center [1389, 149] width 24 height 13
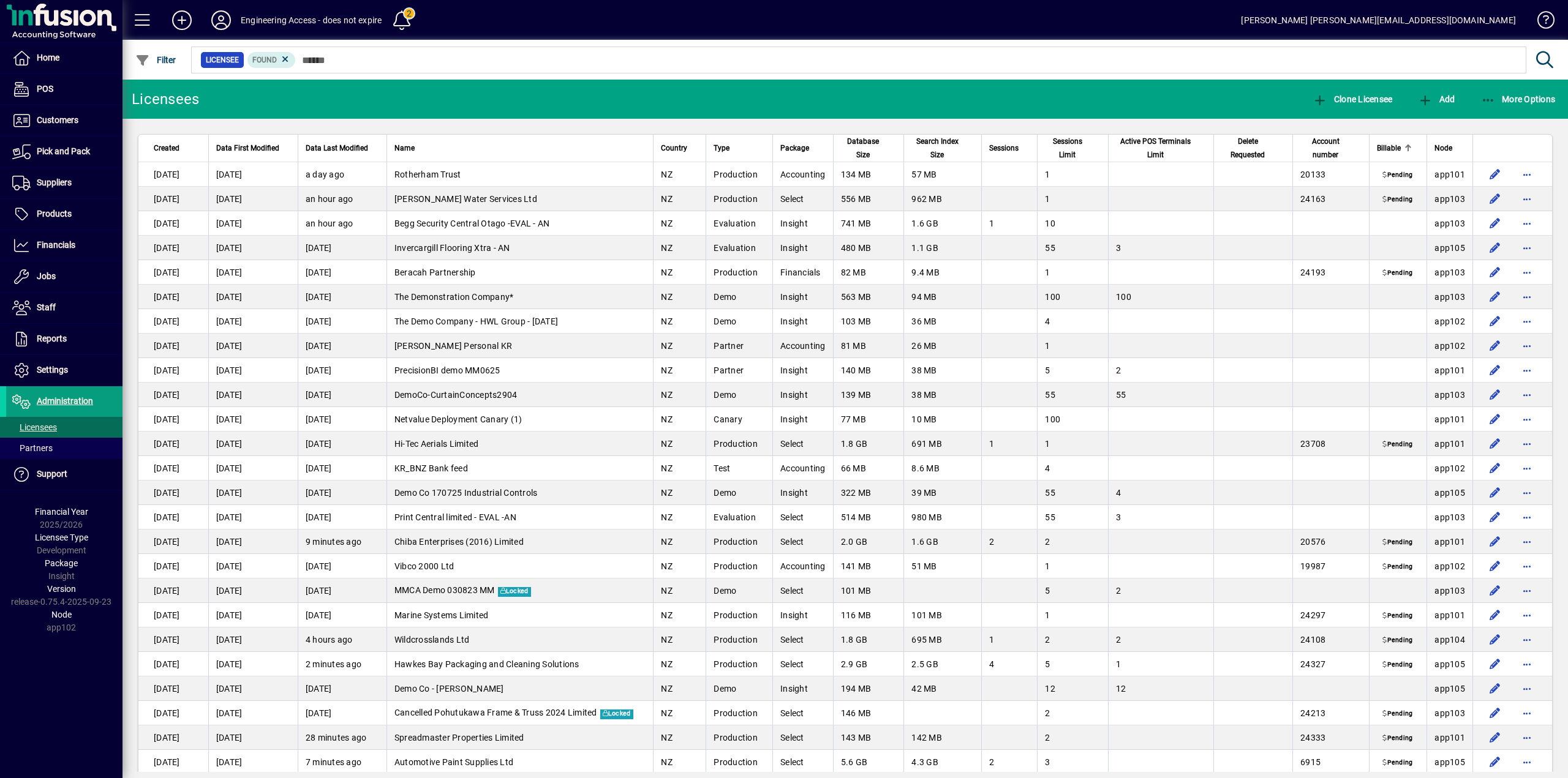
click at [1378, 148] on span "Billable" at bounding box center [1389, 149] width 24 height 13
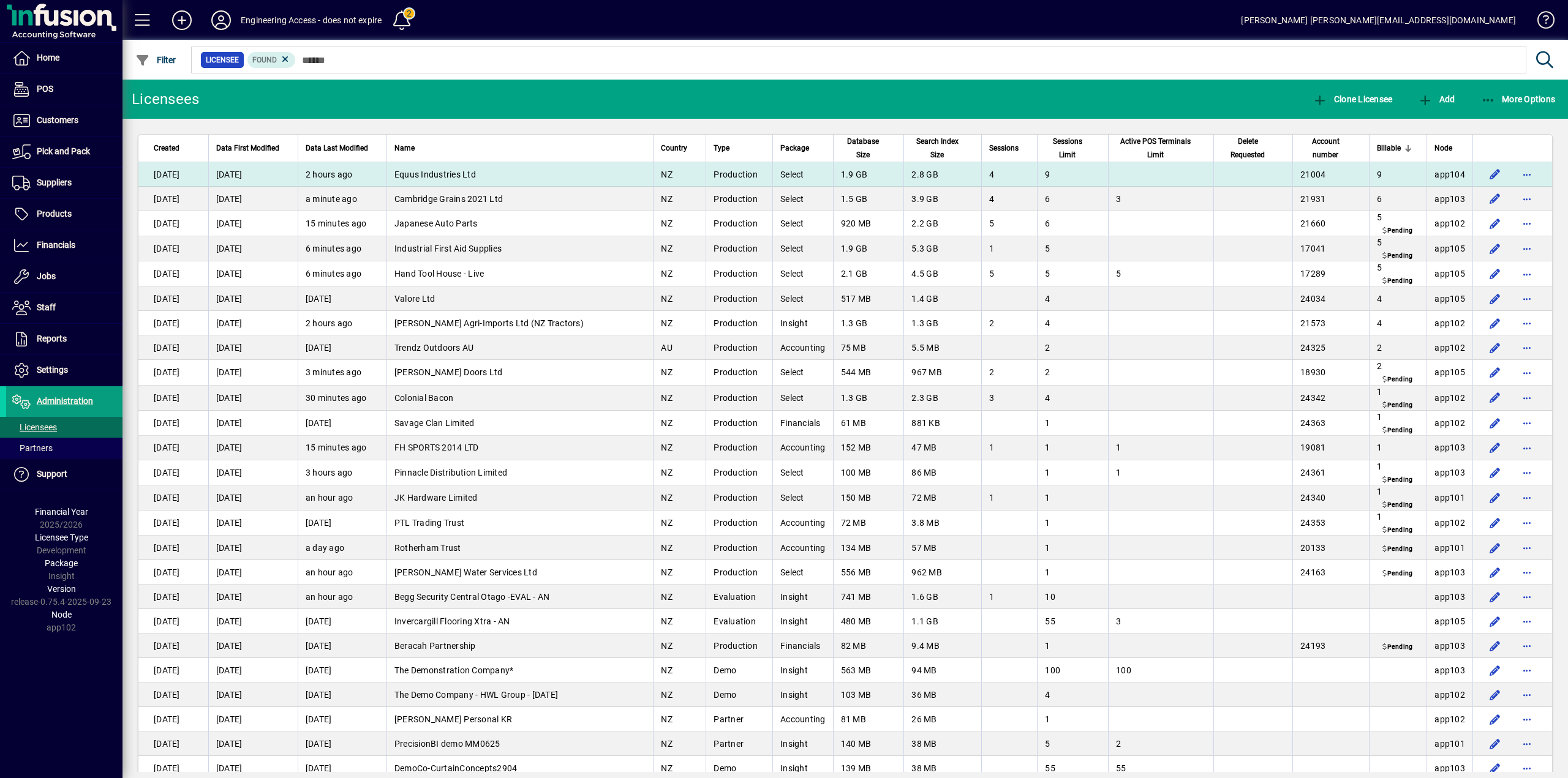
click at [1371, 174] on td "9" at bounding box center [1397, 174] width 58 height 25
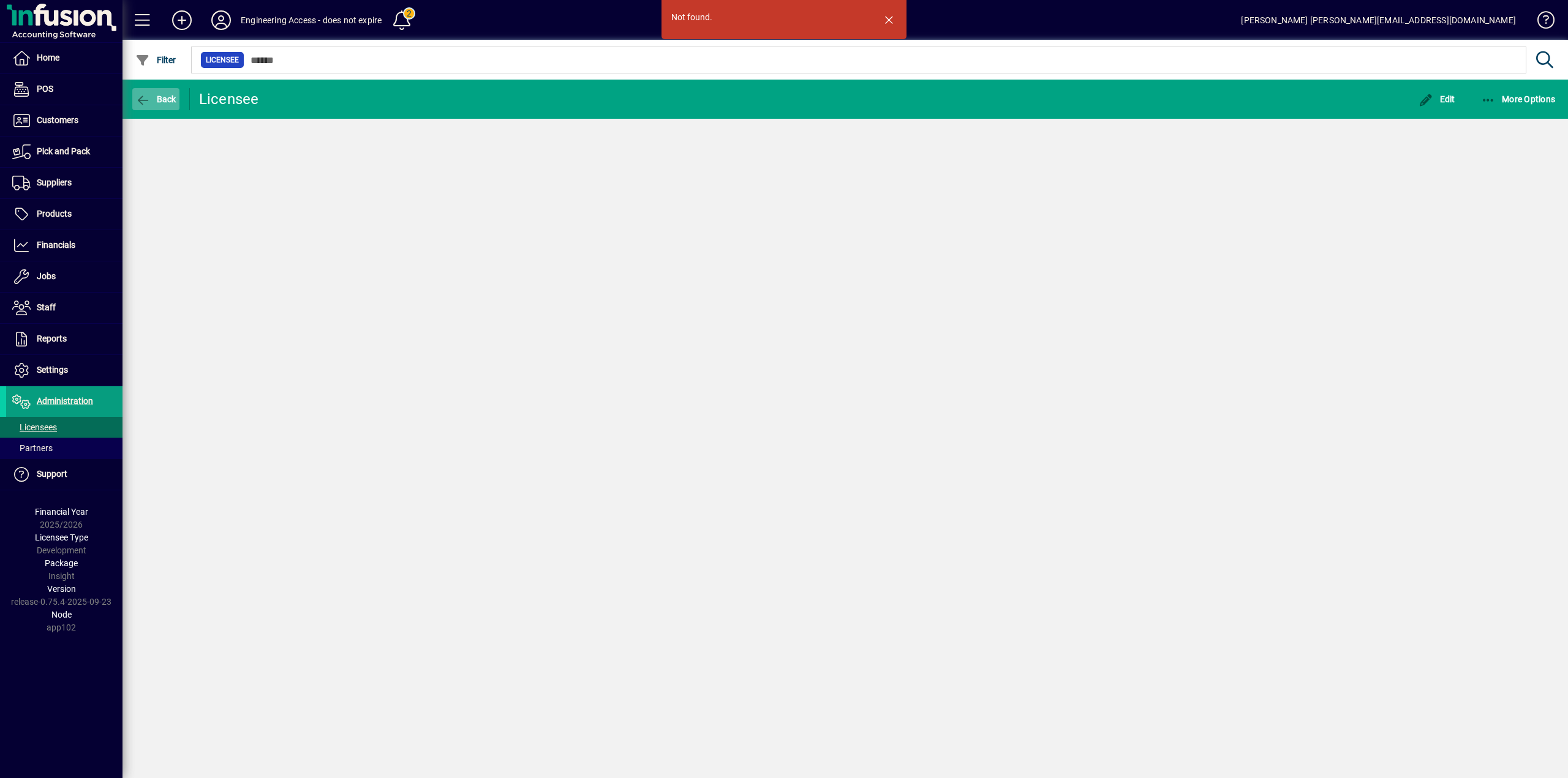
click at [163, 100] on span "Back" at bounding box center [155, 99] width 41 height 10
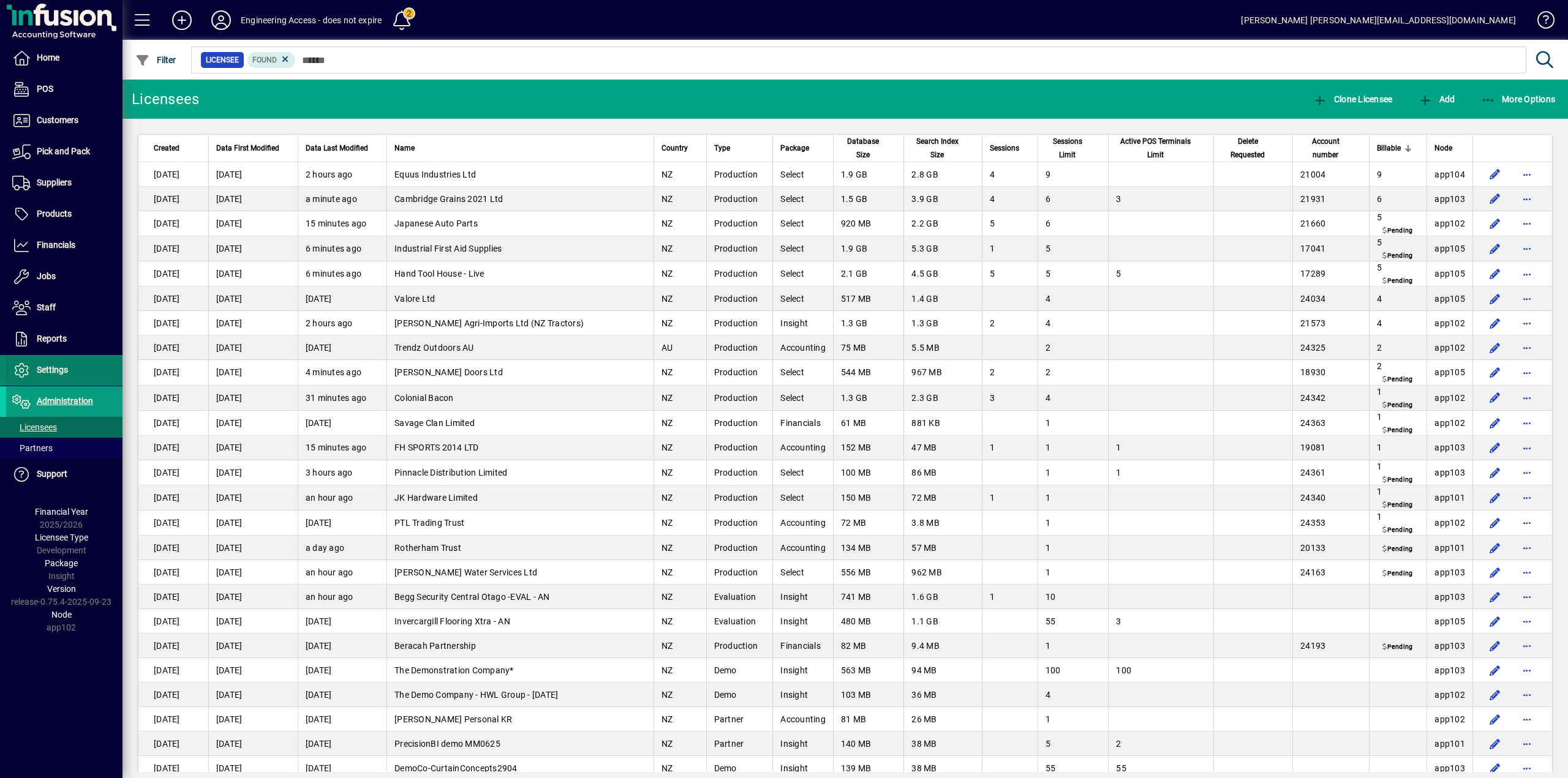
click at [58, 367] on span "Settings" at bounding box center [52, 370] width 32 height 10
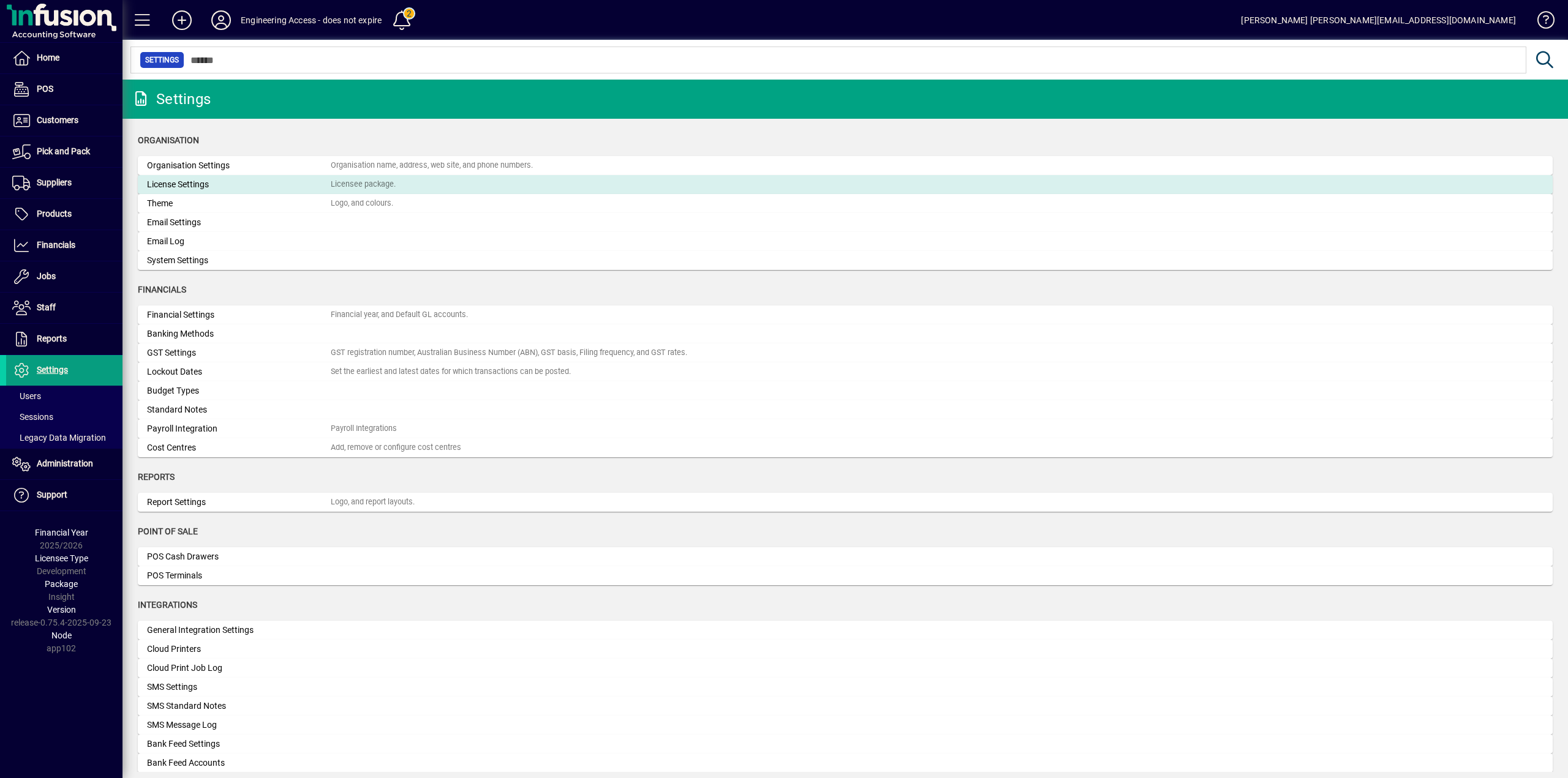
click at [194, 183] on div "License Settings" at bounding box center [239, 184] width 184 height 12
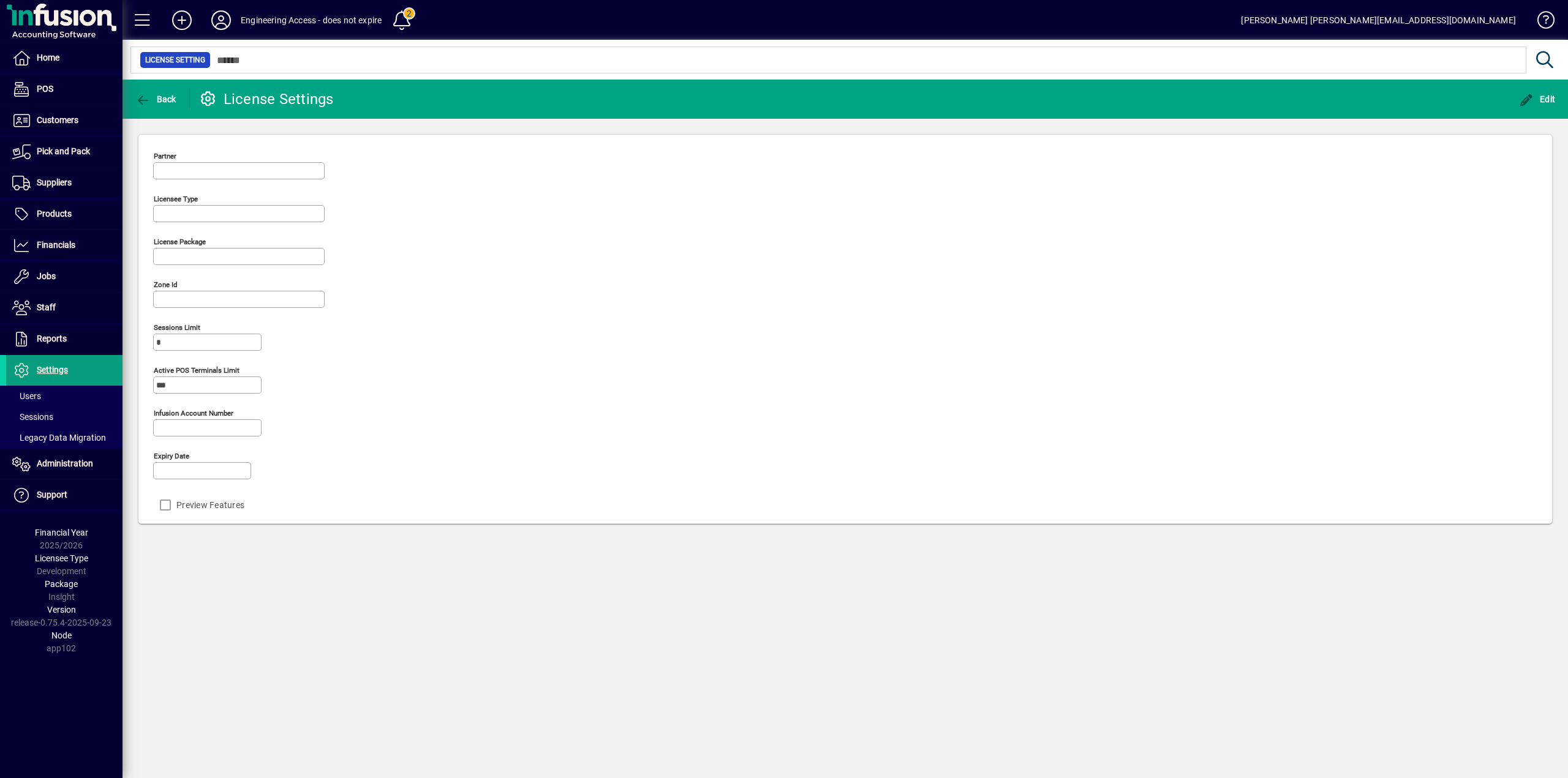
type input "*******"
type input "**********"
click at [159, 103] on span "Back" at bounding box center [155, 99] width 41 height 10
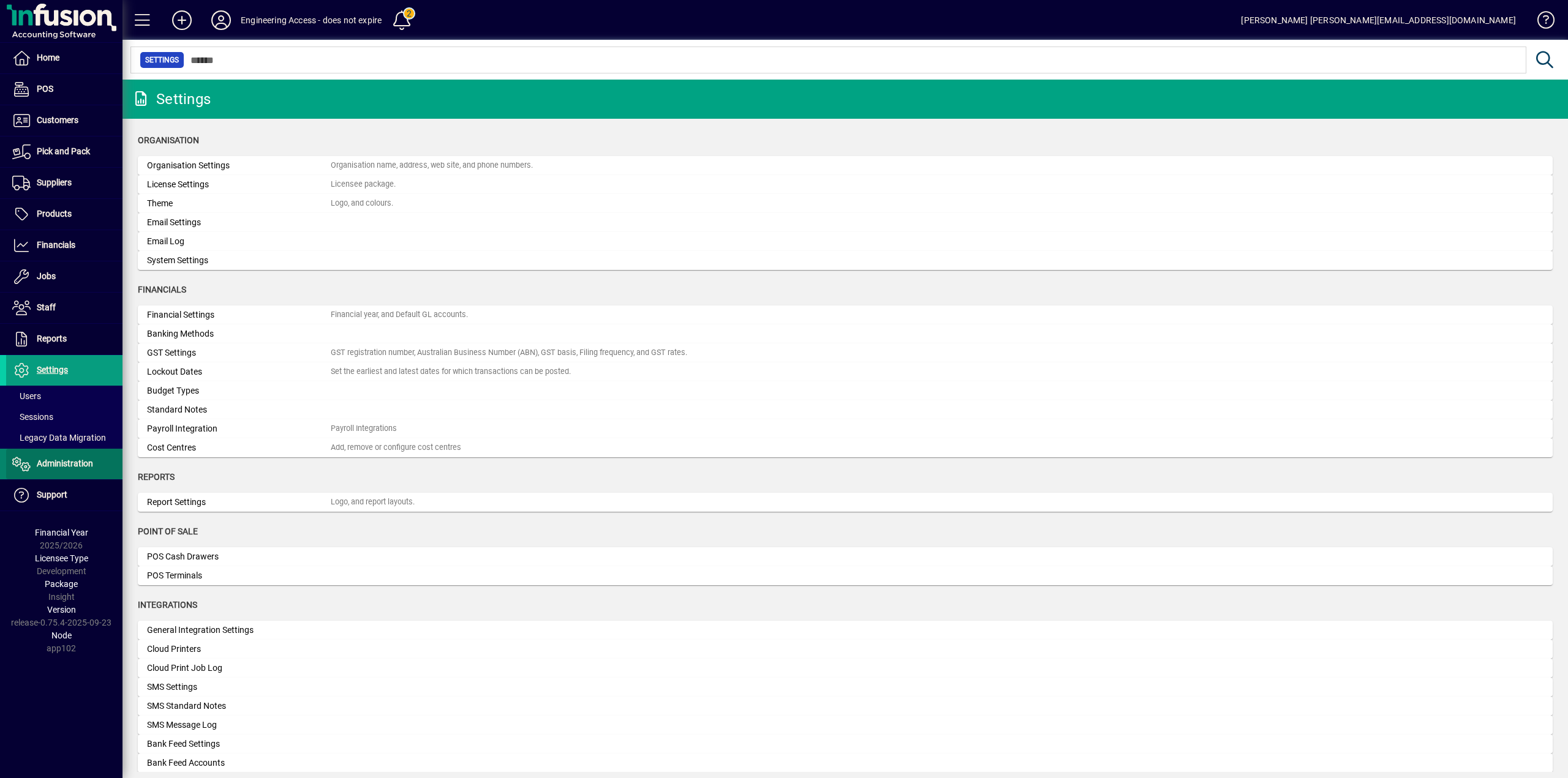
click at [60, 463] on span "Administration" at bounding box center [64, 464] width 57 height 10
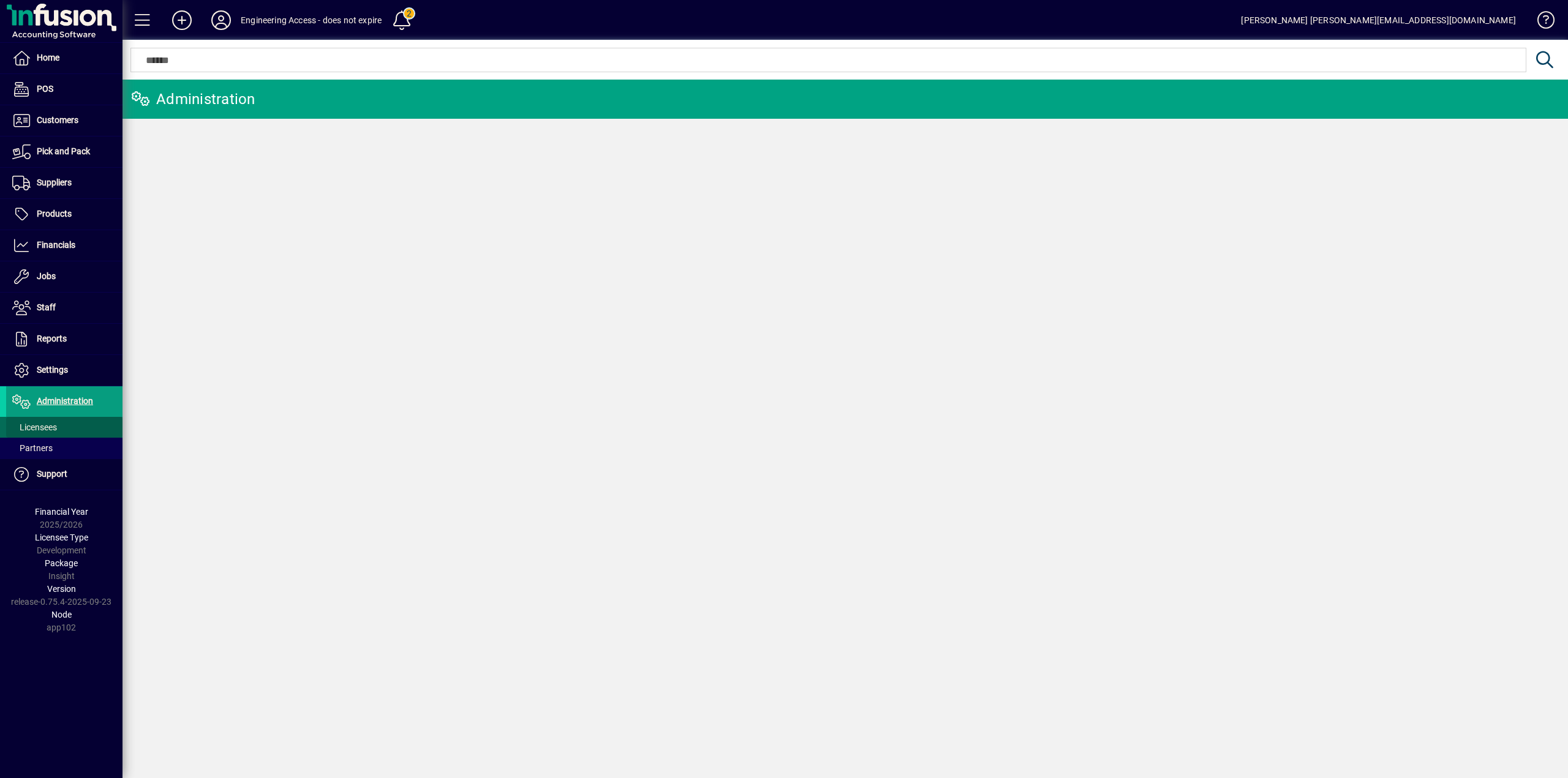
click at [39, 428] on span "Licensees" at bounding box center [35, 427] width 45 height 10
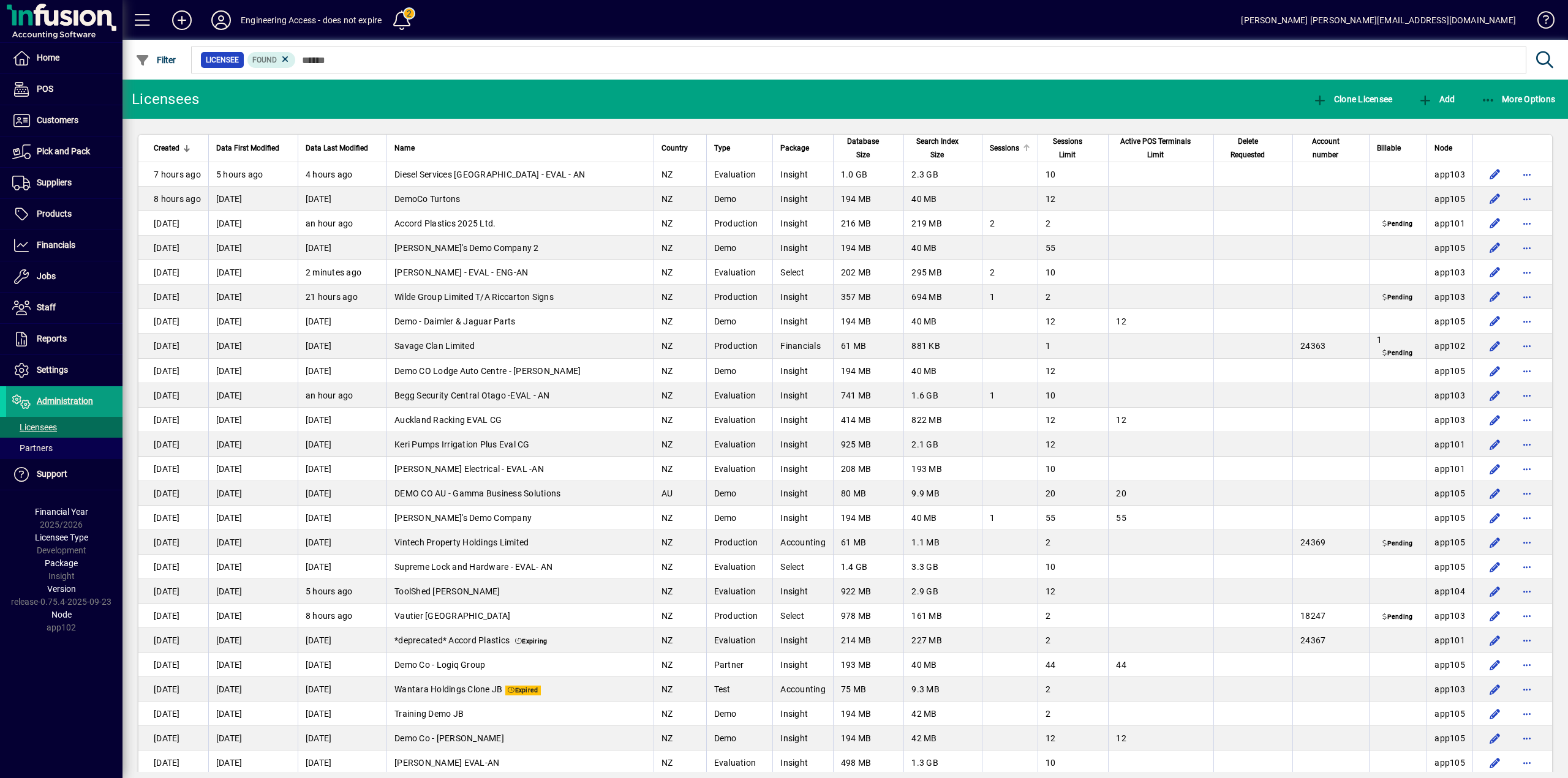
click at [1007, 147] on span "Sessions" at bounding box center [1004, 149] width 30 height 13
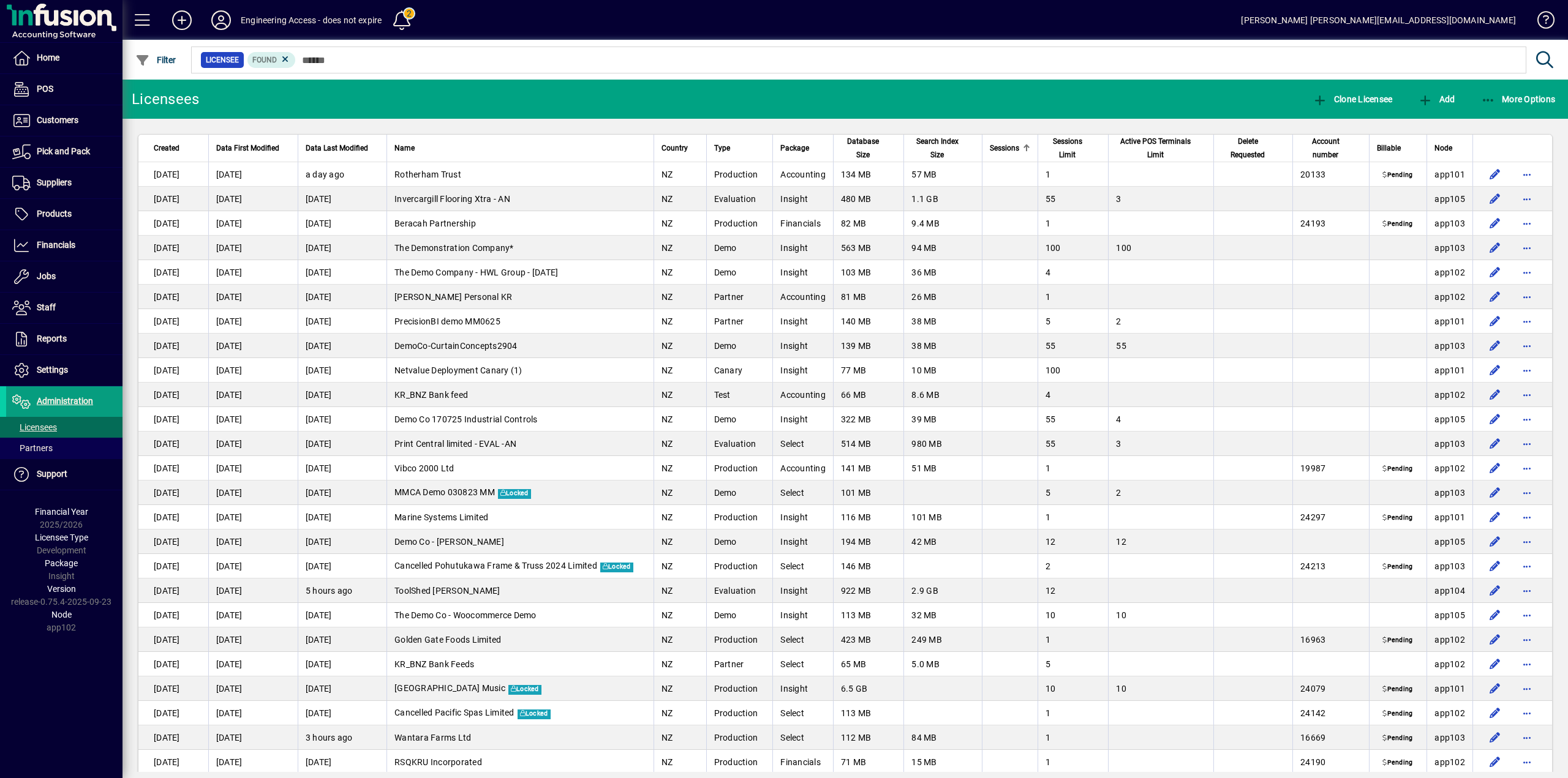
click at [1003, 149] on span "Sessions" at bounding box center [1004, 149] width 30 height 13
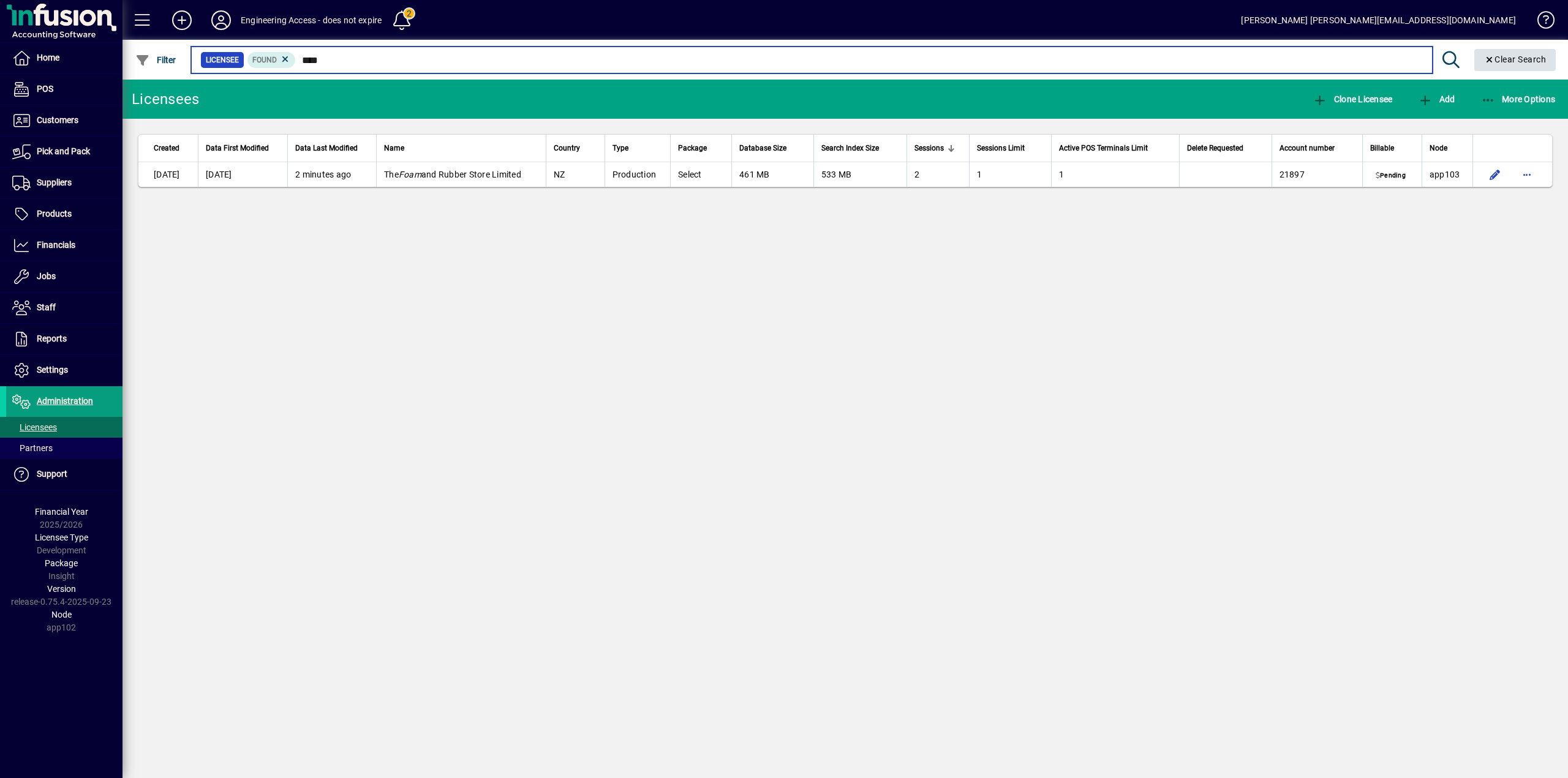
type input "****"
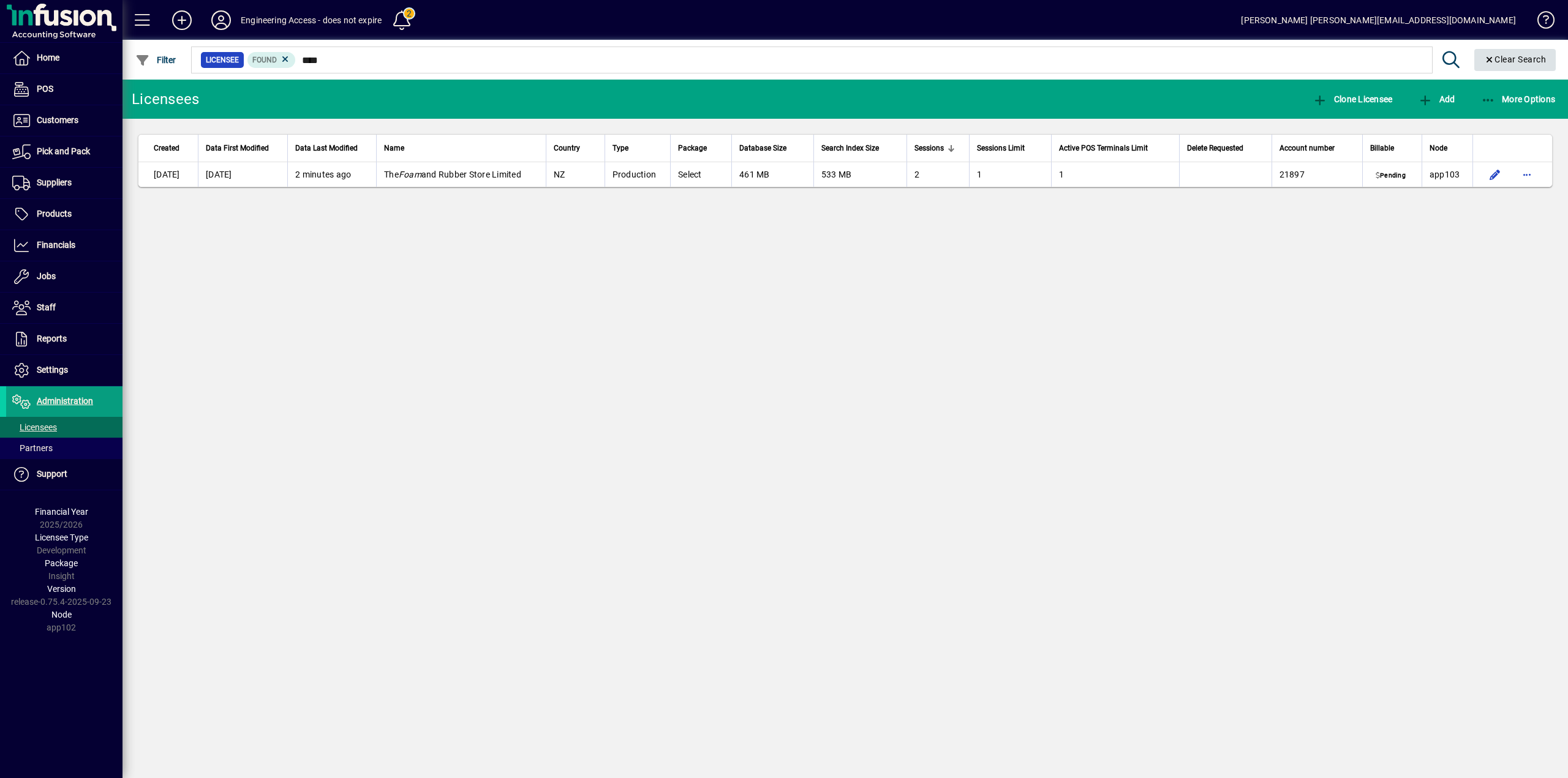
click at [1533, 57] on span "Clear Search" at bounding box center [1515, 59] width 62 height 10
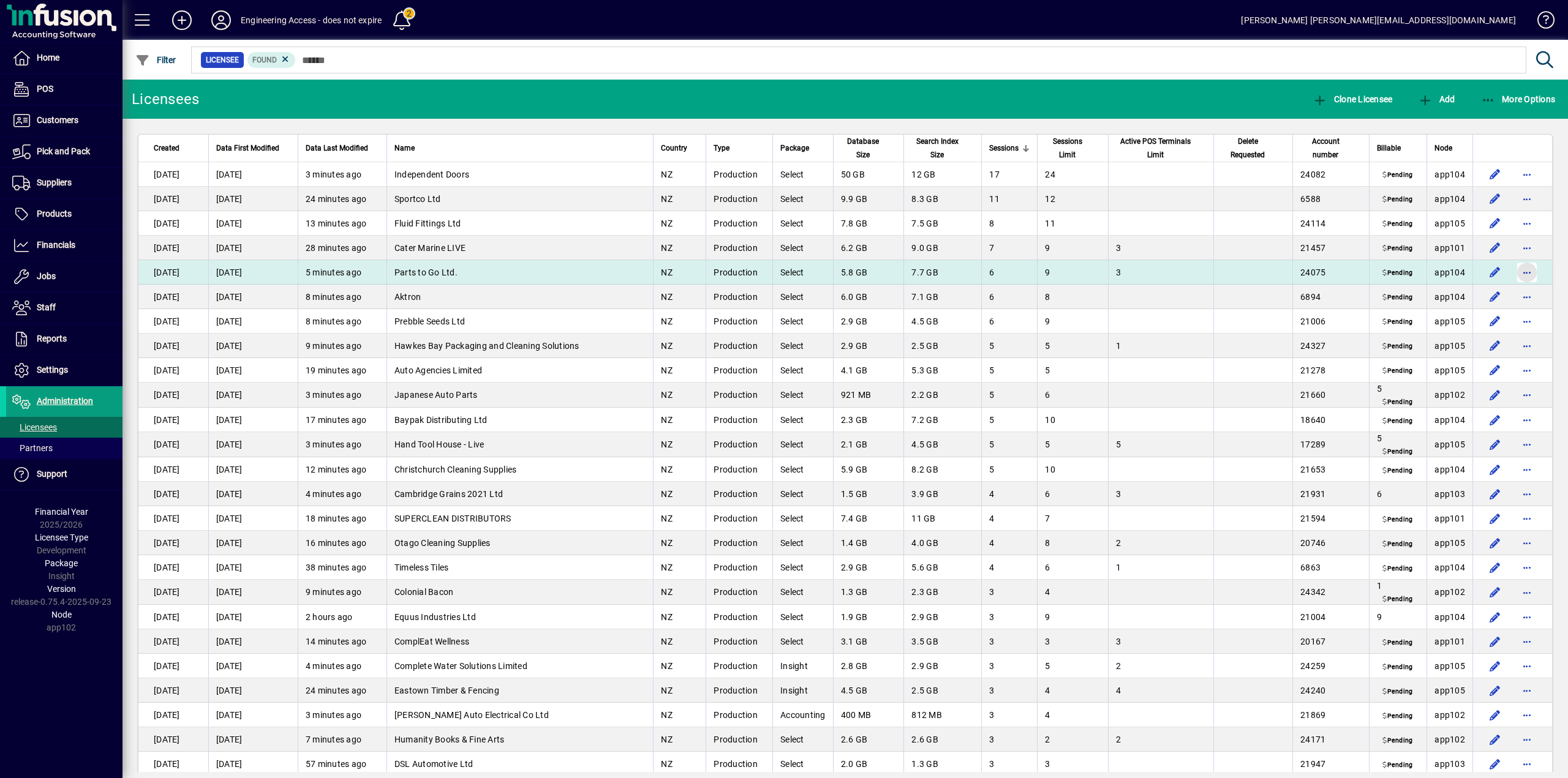
click at [1516, 267] on span "button" at bounding box center [1527, 272] width 30 height 30
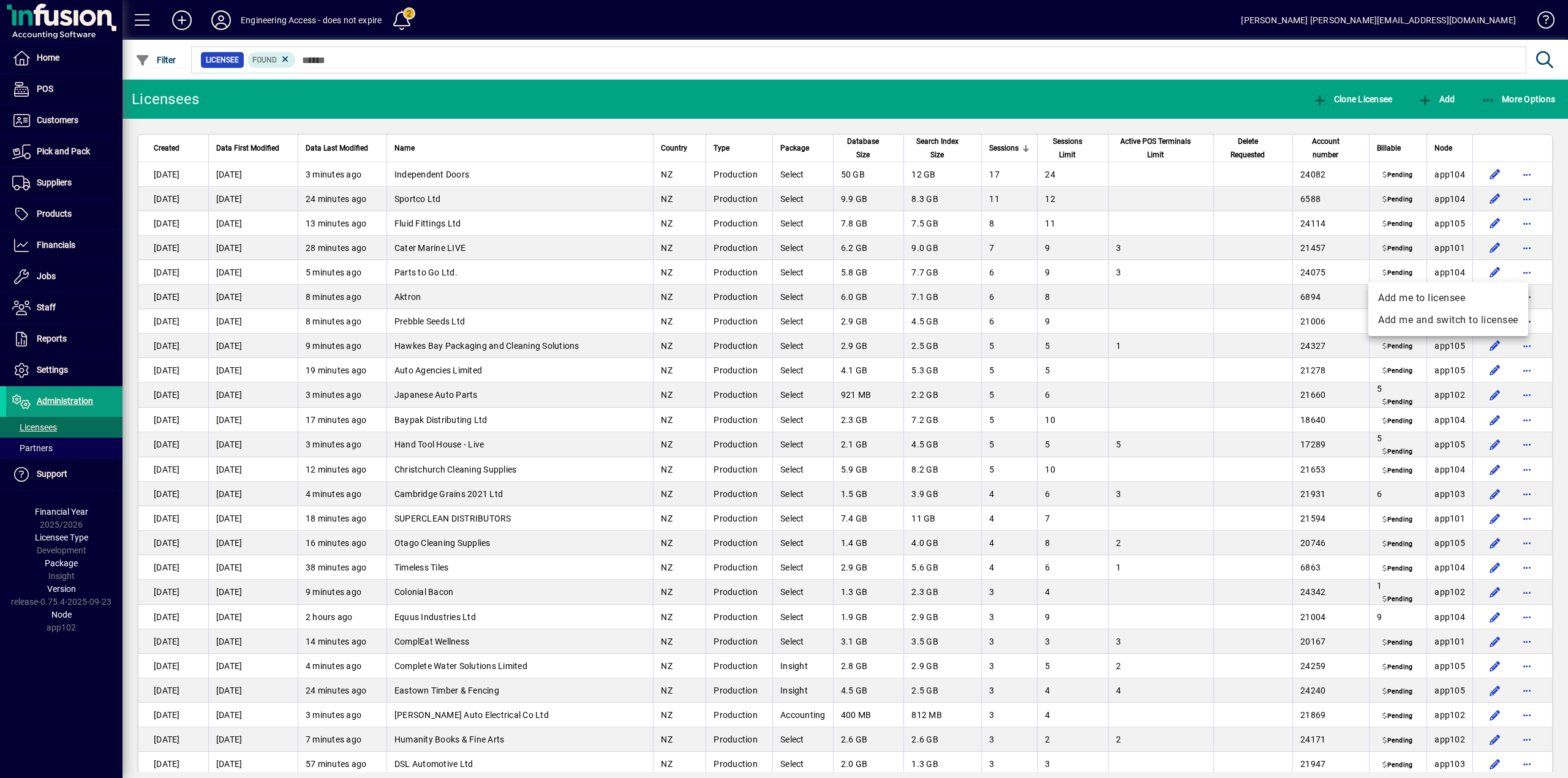
click at [1475, 127] on div at bounding box center [784, 389] width 1568 height 778
click at [1423, 97] on icon "button" at bounding box center [1426, 100] width 15 height 12
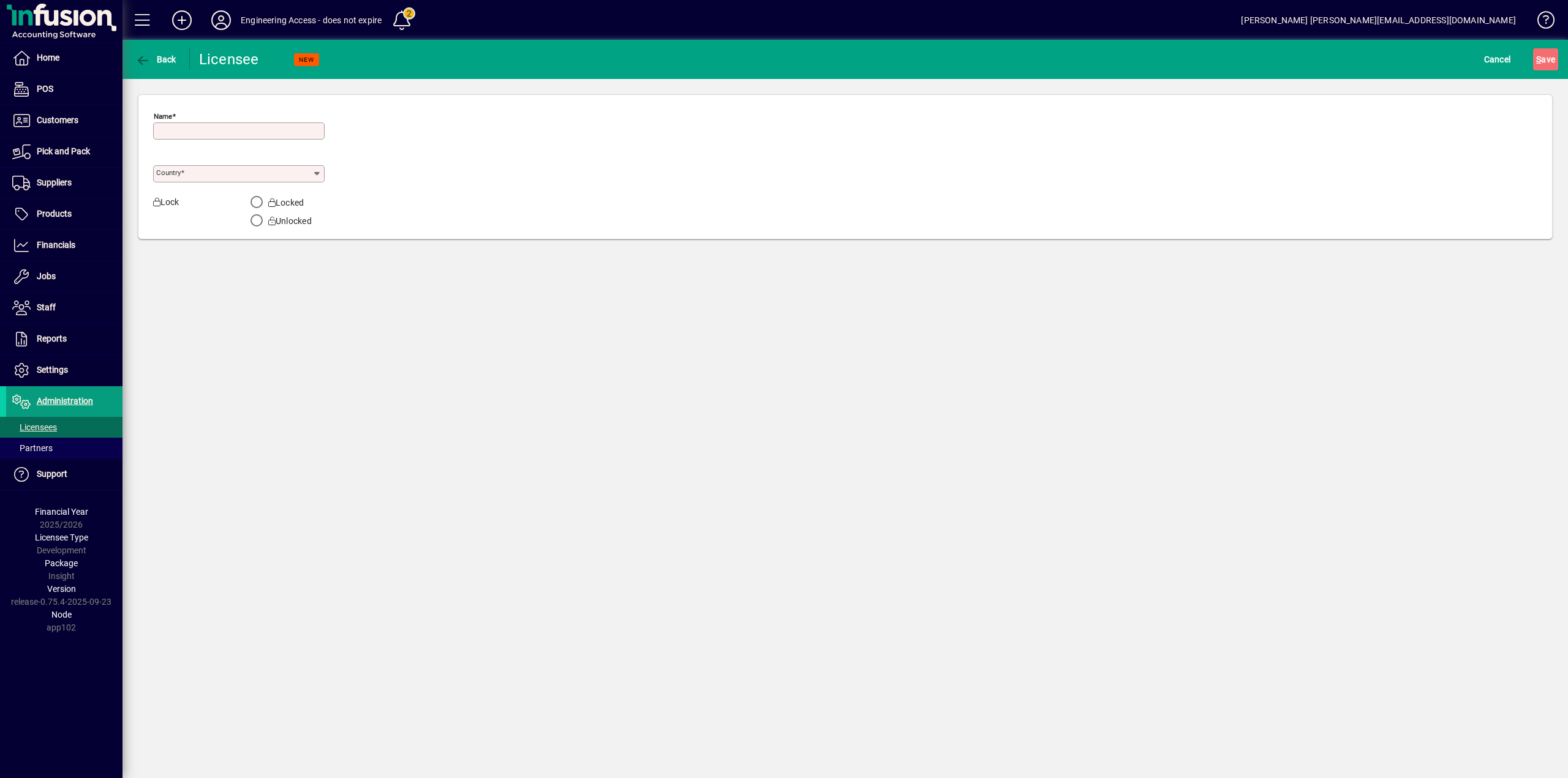
click at [522, 177] on div "Name Country Lock Locked Unlocked" at bounding box center [845, 170] width 1384 height 126
click at [160, 60] on span "Back" at bounding box center [155, 59] width 41 height 10
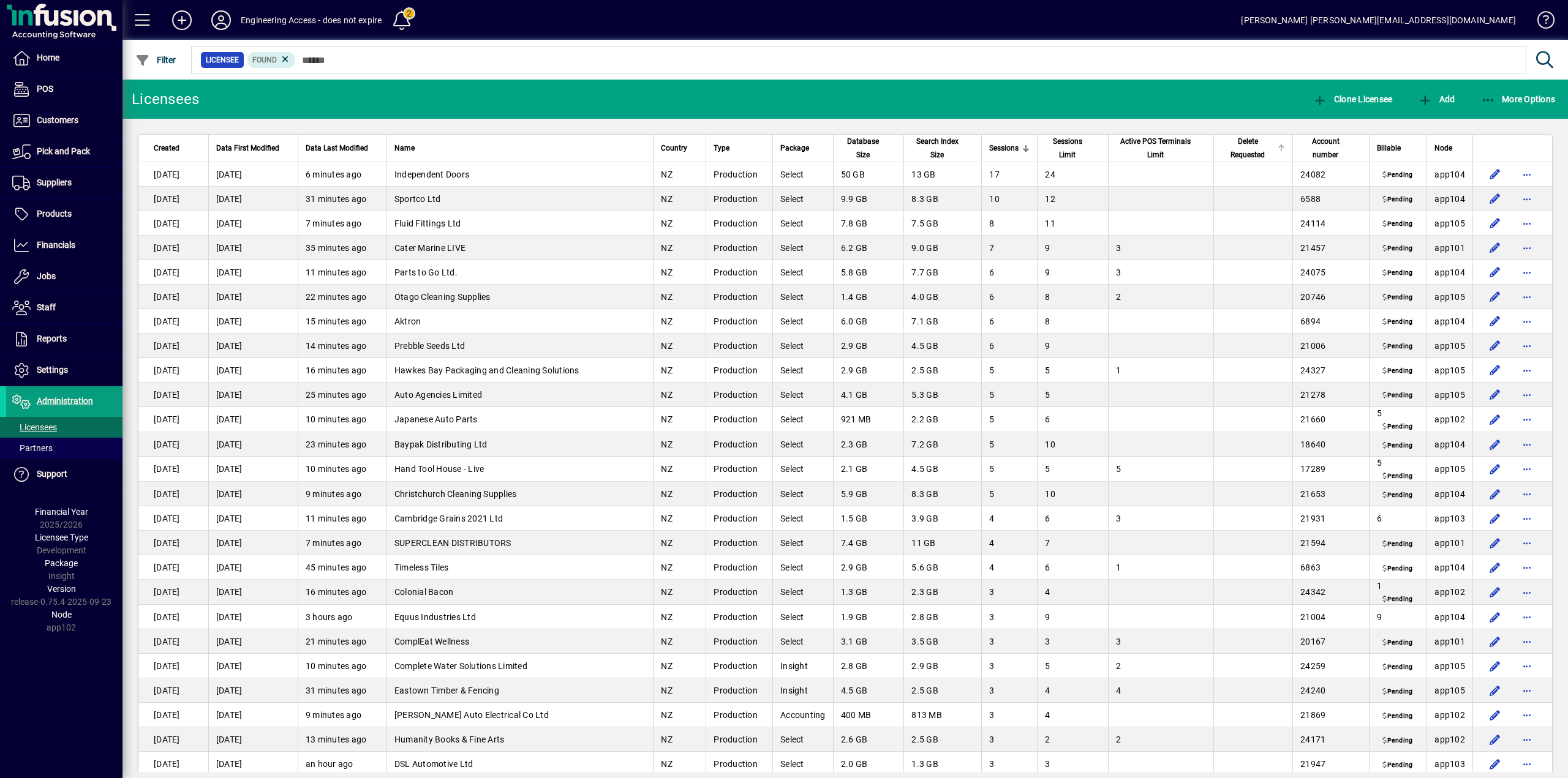
click at [1244, 149] on span "Delete Requested" at bounding box center [1247, 149] width 53 height 27
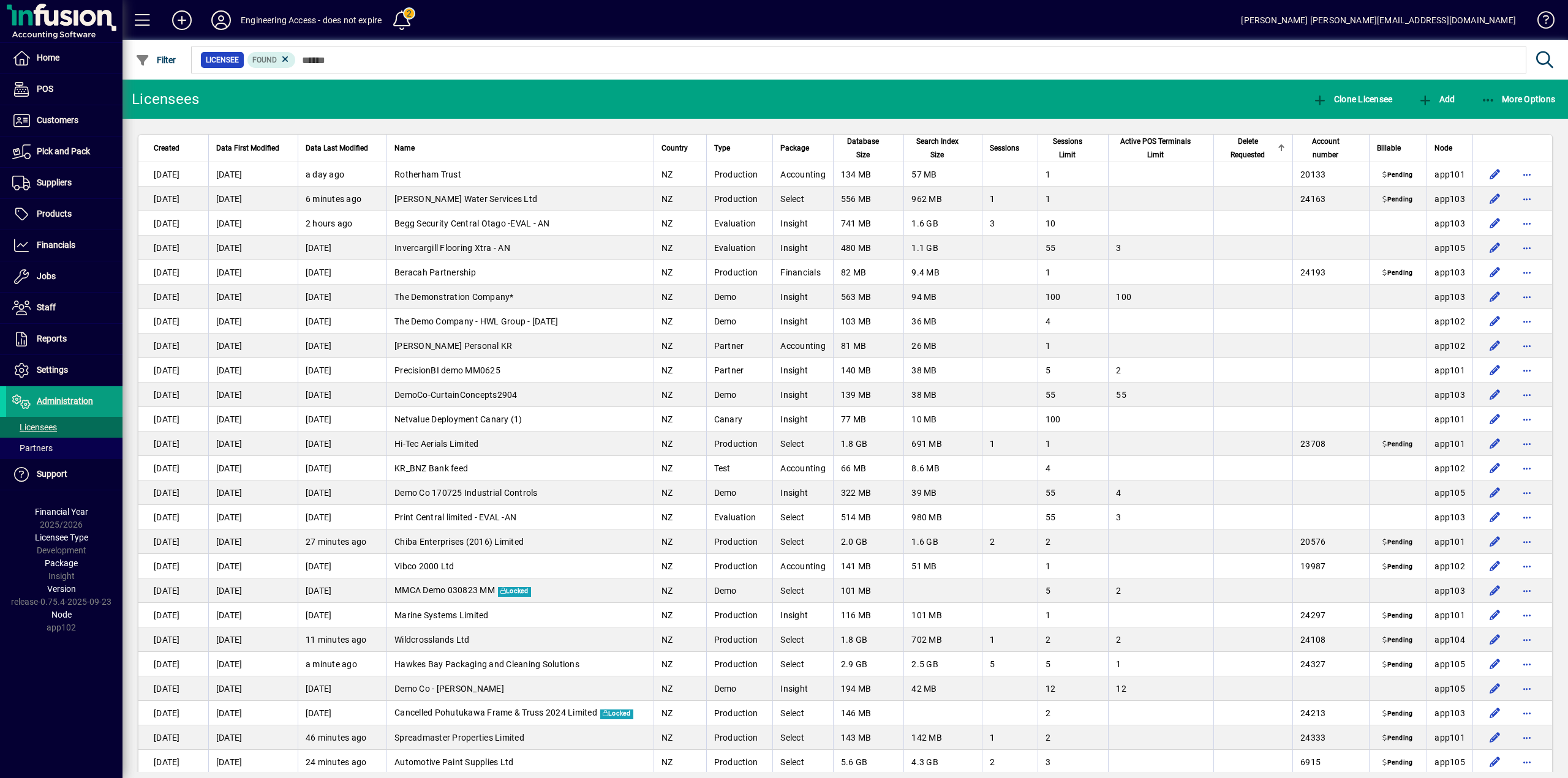
click at [1244, 149] on span "Delete Requested" at bounding box center [1247, 149] width 53 height 27
click at [1243, 151] on span "Delete Requested" at bounding box center [1247, 149] width 53 height 27
click at [1238, 152] on span "Delete Requested" at bounding box center [1247, 149] width 53 height 27
click at [1243, 152] on span "Delete Requested" at bounding box center [1247, 149] width 53 height 27
